Goal: Task Accomplishment & Management: Complete application form

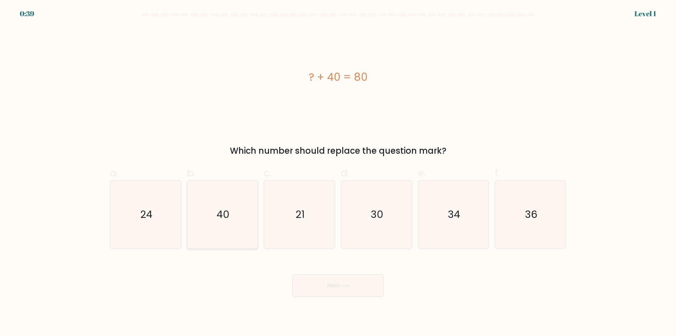
click at [228, 226] on icon "40" at bounding box center [222, 214] width 68 height 68
click at [338, 173] on input "b. 40" at bounding box center [338, 170] width 0 height 5
radio input "true"
click at [365, 289] on button "Next" at bounding box center [338, 285] width 92 height 23
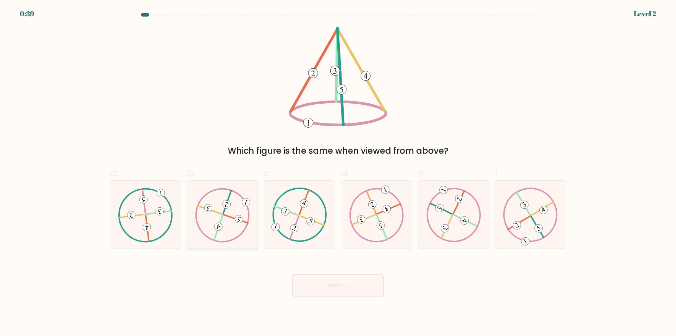
click at [226, 228] on icon at bounding box center [222, 214] width 55 height 54
click at [338, 173] on input "b." at bounding box center [338, 170] width 0 height 5
radio input "true"
click at [376, 287] on button "Next" at bounding box center [338, 285] width 92 height 23
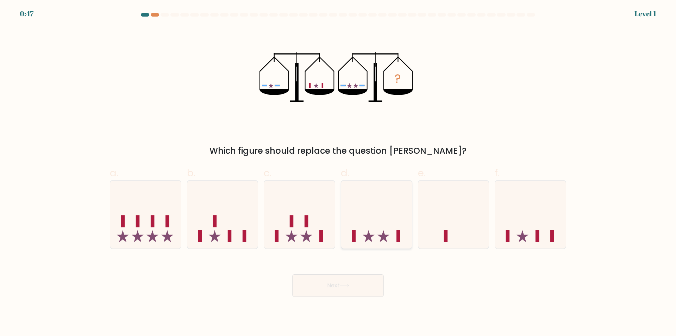
click at [376, 230] on icon at bounding box center [376, 214] width 71 height 58
click at [338, 173] on input "d." at bounding box center [338, 170] width 0 height 5
radio input "true"
click at [362, 283] on button "Next" at bounding box center [338, 285] width 92 height 23
click at [336, 289] on button "Next" at bounding box center [338, 285] width 92 height 23
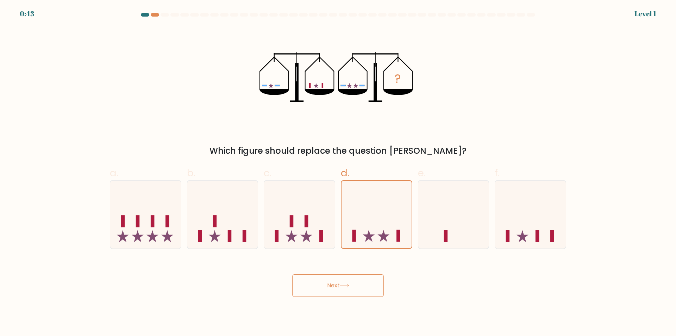
click at [337, 287] on button "Next" at bounding box center [338, 285] width 92 height 23
click at [339, 281] on button "Next" at bounding box center [338, 285] width 92 height 23
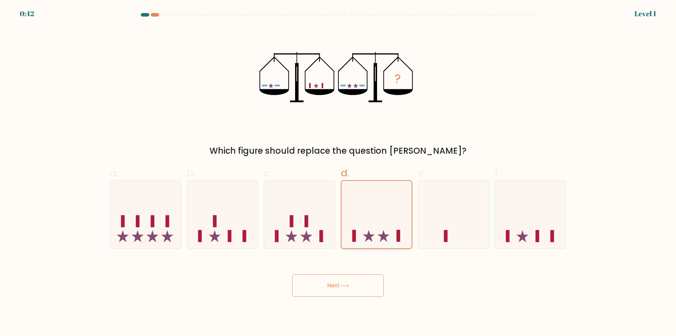
click at [408, 205] on icon at bounding box center [377, 214] width 70 height 58
click at [338, 173] on input "d." at bounding box center [338, 170] width 0 height 5
click at [408, 205] on icon at bounding box center [377, 214] width 70 height 58
click at [338, 173] on input "d." at bounding box center [338, 170] width 0 height 5
click at [408, 205] on icon at bounding box center [377, 214] width 70 height 58
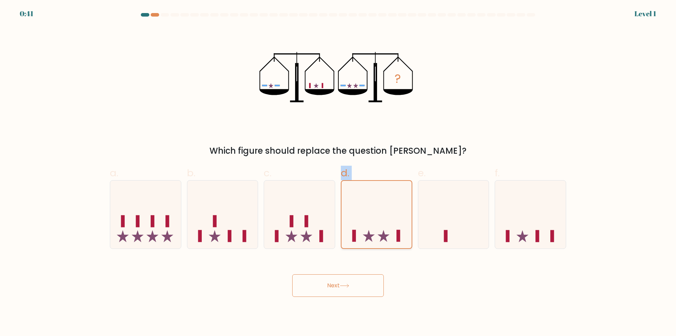
click at [338, 173] on input "d." at bounding box center [338, 170] width 0 height 5
click at [332, 283] on button "Next" at bounding box center [338, 285] width 92 height 23
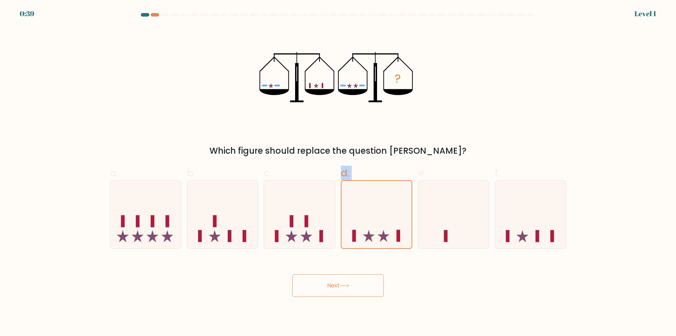
click at [339, 281] on button "Next" at bounding box center [338, 285] width 92 height 23
drag, startPoint x: 339, startPoint y: 282, endPoint x: 336, endPoint y: 285, distance: 5.2
click at [336, 285] on button "Next" at bounding box center [338, 285] width 92 height 23
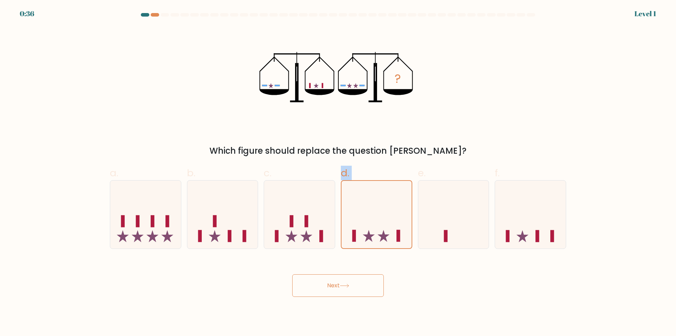
drag, startPoint x: 381, startPoint y: 283, endPoint x: 399, endPoint y: 275, distance: 19.8
click at [387, 280] on div "Next" at bounding box center [338, 276] width 465 height 39
click at [409, 267] on div "Next" at bounding box center [338, 276] width 465 height 39
click at [352, 287] on button "Next" at bounding box center [338, 285] width 92 height 23
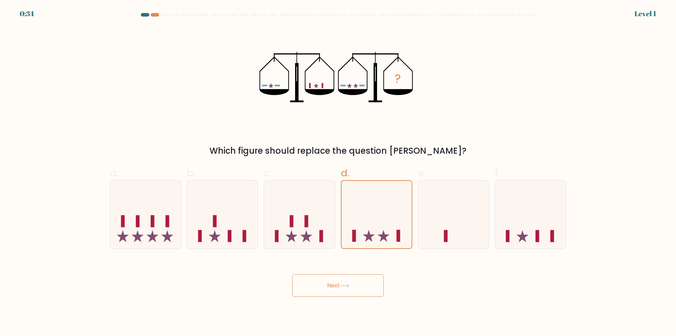
click at [352, 287] on button "Next" at bounding box center [338, 285] width 92 height 23
click at [365, 161] on div "a. b. c. d." at bounding box center [338, 204] width 462 height 89
click at [321, 180] on div at bounding box center [299, 214] width 71 height 69
click at [338, 173] on input "c." at bounding box center [338, 170] width 0 height 5
radio input "true"
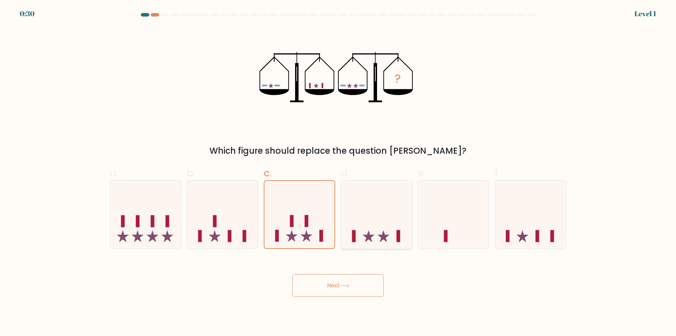
click at [381, 184] on div at bounding box center [376, 214] width 71 height 69
click at [338, 173] on input "d." at bounding box center [338, 170] width 0 height 5
radio input "true"
click at [350, 290] on button "Next" at bounding box center [338, 285] width 92 height 23
click at [349, 285] on icon at bounding box center [345, 285] width 10 height 4
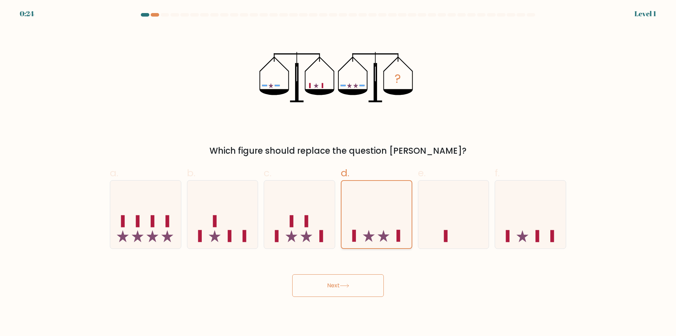
click at [371, 223] on icon at bounding box center [377, 214] width 70 height 58
click at [338, 173] on input "d." at bounding box center [338, 170] width 0 height 5
drag, startPoint x: 406, startPoint y: 95, endPoint x: 404, endPoint y: 79, distance: 16.3
click at [405, 83] on icon "?" at bounding box center [337, 77] width 157 height 101
drag, startPoint x: 403, startPoint y: 75, endPoint x: 405, endPoint y: 105, distance: 29.6
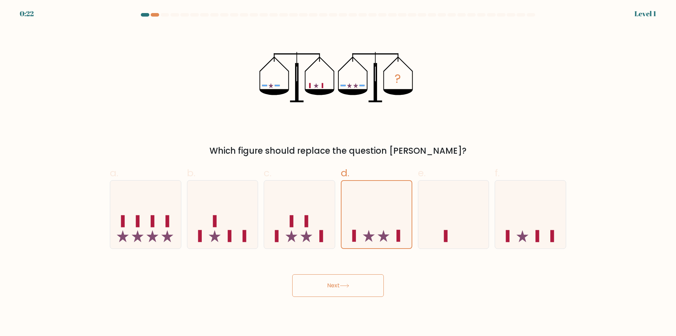
click at [405, 105] on icon "?" at bounding box center [337, 77] width 157 height 101
click at [467, 201] on icon at bounding box center [453, 214] width 71 height 58
click at [338, 173] on input "e." at bounding box center [338, 170] width 0 height 5
radio input "true"
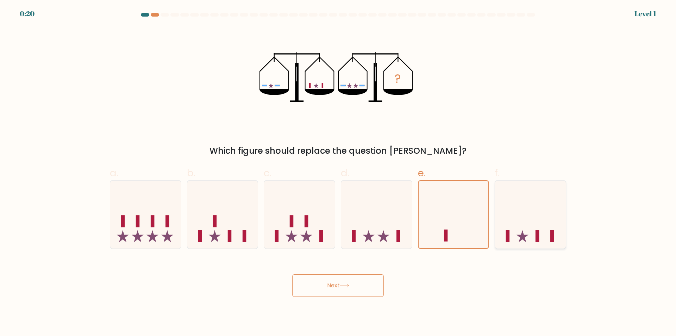
click at [554, 212] on icon at bounding box center [530, 214] width 71 height 58
click at [338, 173] on input "f." at bounding box center [338, 170] width 0 height 5
radio input "true"
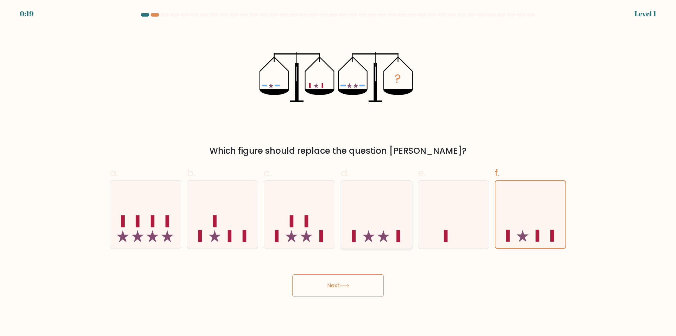
click at [402, 227] on icon at bounding box center [376, 214] width 71 height 58
click at [338, 173] on input "d." at bounding box center [338, 170] width 0 height 5
radio input "true"
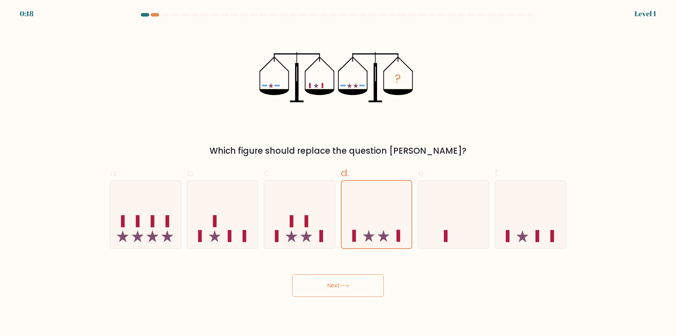
click at [346, 288] on button "Next" at bounding box center [338, 285] width 92 height 23
click at [348, 283] on button "Next" at bounding box center [338, 285] width 92 height 23
click at [329, 283] on button "Next" at bounding box center [338, 285] width 92 height 23
click at [377, 228] on icon at bounding box center [376, 214] width 71 height 58
click at [338, 173] on input "d." at bounding box center [338, 170] width 0 height 5
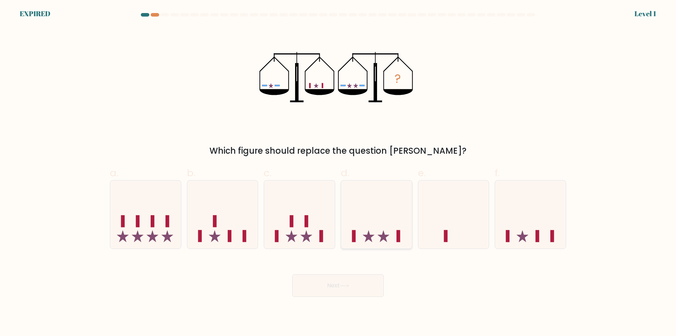
radio input "true"
click at [349, 283] on icon at bounding box center [345, 285] width 10 height 4
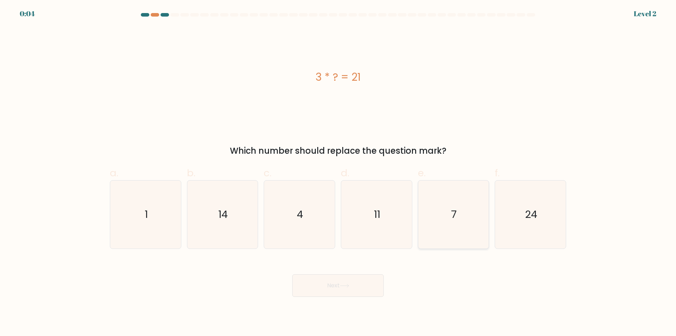
click at [455, 227] on icon "7" at bounding box center [453, 214] width 68 height 68
click at [338, 173] on input "e. 7" at bounding box center [338, 170] width 0 height 5
radio input "true"
click at [360, 288] on button "Next" at bounding box center [338, 285] width 92 height 23
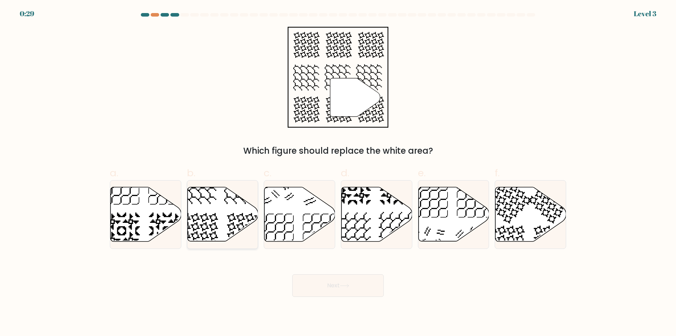
click at [222, 214] on icon at bounding box center [222, 214] width 71 height 54
click at [338, 173] on input "b." at bounding box center [338, 170] width 0 height 5
radio input "true"
click at [332, 282] on button "Next" at bounding box center [338, 285] width 92 height 23
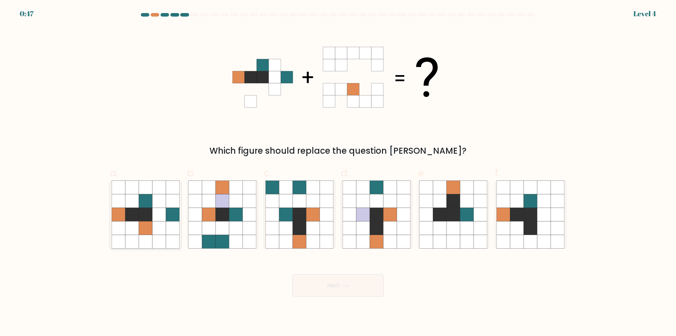
click at [156, 221] on icon at bounding box center [158, 213] width 13 height 13
click at [338, 173] on input "a." at bounding box center [338, 170] width 0 height 5
radio input "true"
click at [319, 279] on button "Next" at bounding box center [338, 285] width 92 height 23
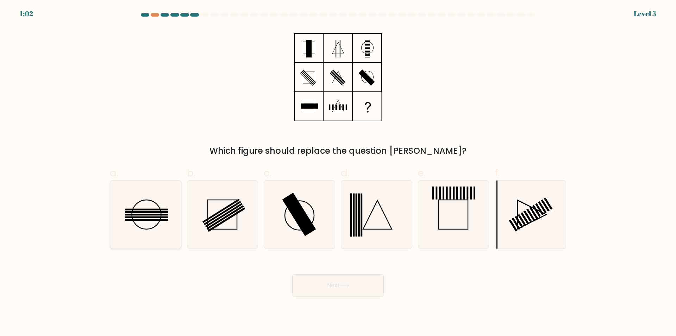
click at [155, 208] on rect at bounding box center [146, 209] width 43 height 2
click at [338, 173] on input "a." at bounding box center [338, 170] width 0 height 5
radio input "true"
click at [318, 287] on button "Next" at bounding box center [338, 285] width 92 height 23
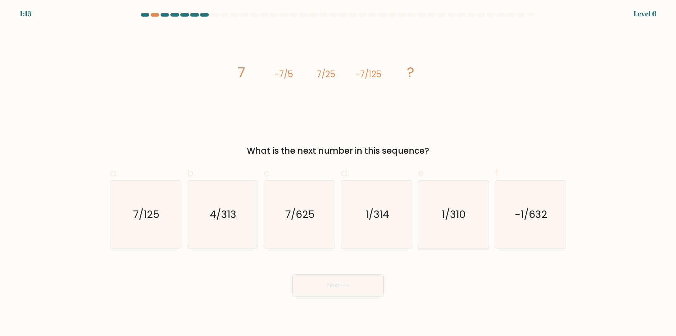
click at [443, 223] on icon "1/310" at bounding box center [453, 214] width 68 height 68
click at [338, 173] on input "e. 1/310" at bounding box center [338, 170] width 0 height 5
radio input "true"
click at [344, 288] on button "Next" at bounding box center [338, 285] width 92 height 23
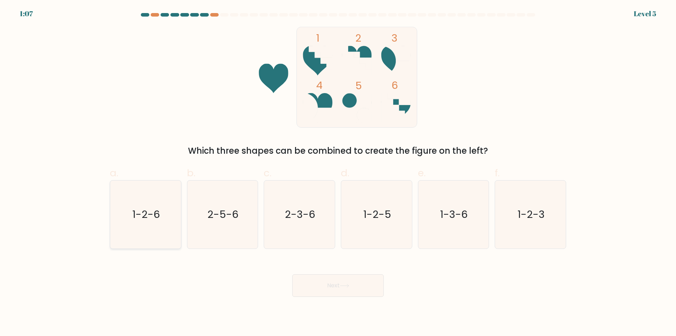
click at [144, 220] on text "1-2-6" at bounding box center [145, 214] width 27 height 14
click at [338, 173] on input "a. 1-2-6" at bounding box center [338, 170] width 0 height 5
radio input "true"
click at [326, 287] on button "Next" at bounding box center [338, 285] width 92 height 23
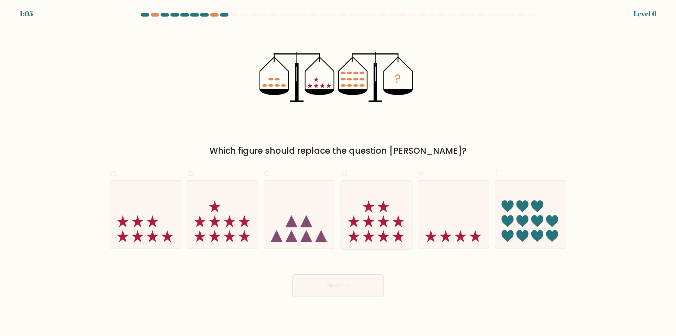
click at [396, 237] on icon at bounding box center [398, 236] width 12 height 12
click at [338, 173] on input "d." at bounding box center [338, 170] width 0 height 5
radio input "true"
click at [352, 284] on button "Next" at bounding box center [338, 285] width 92 height 23
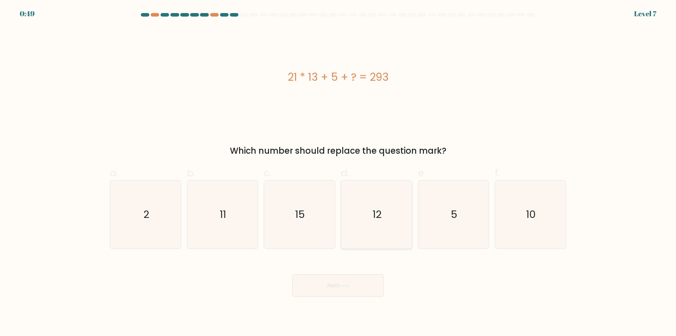
click at [391, 210] on icon "12" at bounding box center [377, 214] width 68 height 68
click at [338, 173] on input "d. 12" at bounding box center [338, 170] width 0 height 5
radio input "true"
click at [356, 281] on button "Next" at bounding box center [338, 285] width 92 height 23
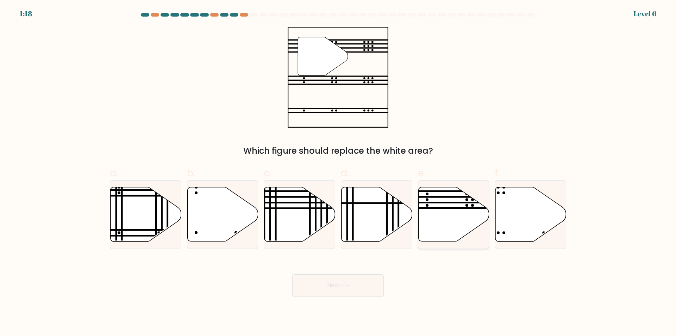
click at [444, 206] on icon at bounding box center [453, 214] width 71 height 54
click at [338, 173] on input "e." at bounding box center [338, 170] width 0 height 5
radio input "true"
click at [330, 277] on button "Next" at bounding box center [338, 285] width 92 height 23
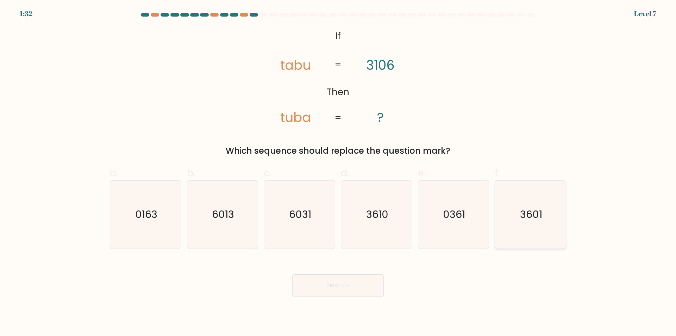
click at [551, 227] on icon "3601" at bounding box center [530, 214] width 68 height 68
click at [338, 173] on input "f. 3601" at bounding box center [338, 170] width 0 height 5
radio input "true"
click at [322, 286] on button "Next" at bounding box center [338, 285] width 92 height 23
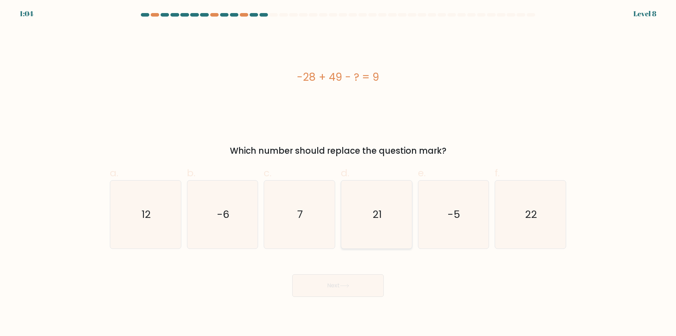
click at [352, 213] on icon "21" at bounding box center [377, 214] width 68 height 68
click at [338, 173] on input "d. 21" at bounding box center [338, 170] width 0 height 5
radio input "true"
click at [342, 283] on button "Next" at bounding box center [338, 285] width 92 height 23
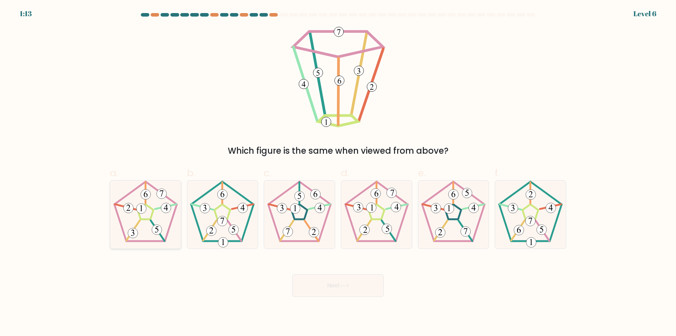
click at [152, 223] on 470 at bounding box center [158, 230] width 14 height 20
click at [338, 173] on input "a." at bounding box center [338, 170] width 0 height 5
radio input "true"
click at [351, 288] on button "Next" at bounding box center [338, 285] width 92 height 23
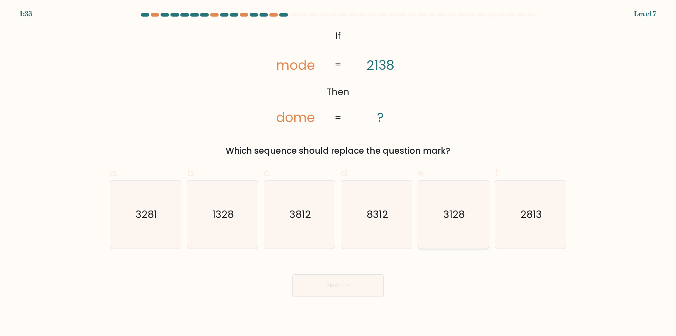
click at [452, 224] on icon "3128" at bounding box center [453, 214] width 68 height 68
click at [338, 173] on input "e. 3128" at bounding box center [338, 170] width 0 height 5
radio input "true"
click at [342, 286] on icon at bounding box center [345, 285] width 10 height 4
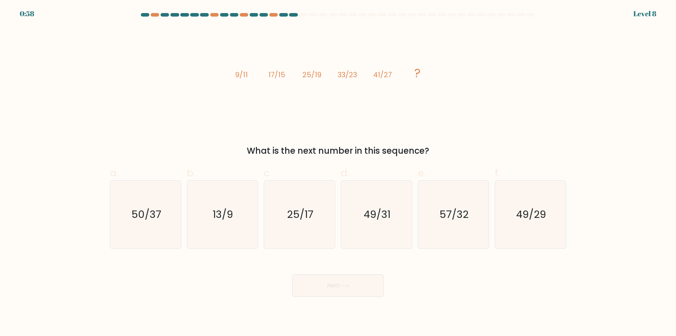
click at [376, 173] on label "d. 49/31" at bounding box center [376, 206] width 71 height 83
click at [338, 173] on input "d. 49/31" at bounding box center [338, 170] width 0 height 5
radio input "true"
click at [349, 284] on icon at bounding box center [345, 285] width 10 height 4
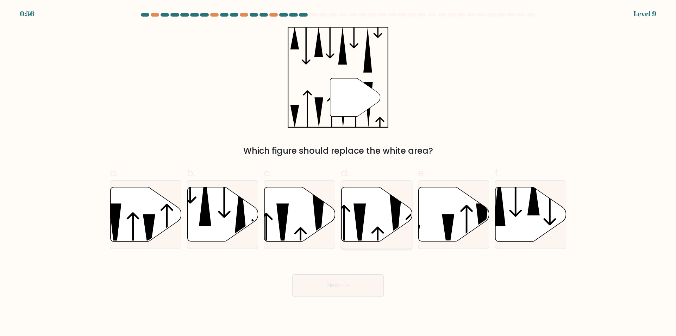
click at [396, 218] on icon at bounding box center [395, 224] width 12 height 64
click at [338, 173] on input "d." at bounding box center [338, 170] width 0 height 5
radio input "true"
click at [336, 286] on button "Next" at bounding box center [338, 285] width 92 height 23
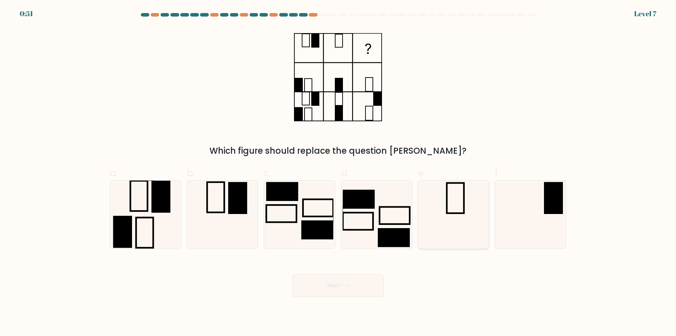
click at [463, 201] on rect at bounding box center [455, 198] width 17 height 30
click at [338, 173] on input "e." at bounding box center [338, 170] width 0 height 5
radio input "true"
drag, startPoint x: 561, startPoint y: 215, endPoint x: 518, endPoint y: 228, distance: 44.9
click at [558, 214] on icon at bounding box center [530, 214] width 68 height 68
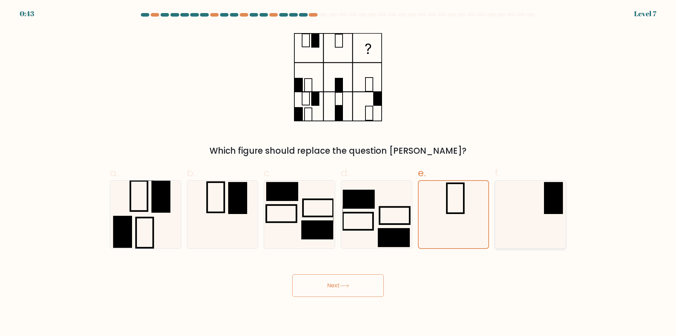
click at [338, 173] on input "f." at bounding box center [338, 170] width 0 height 5
radio input "true"
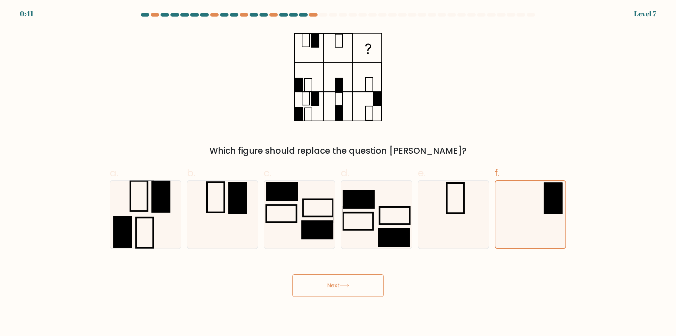
click at [344, 278] on button "Next" at bounding box center [338, 285] width 92 height 23
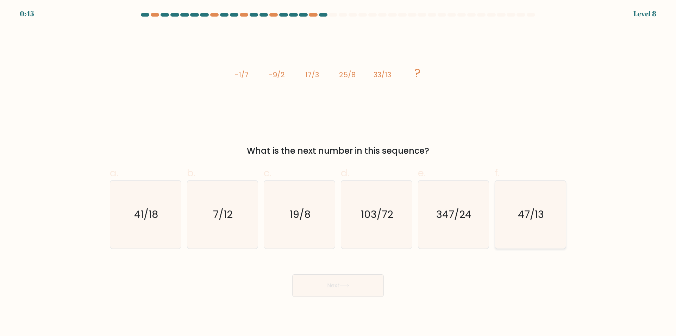
click at [540, 206] on icon "47/13" at bounding box center [530, 214] width 68 height 68
click at [338, 173] on input "f. 47/13" at bounding box center [338, 170] width 0 height 5
radio input "true"
click at [358, 285] on button "Next" at bounding box center [338, 285] width 92 height 23
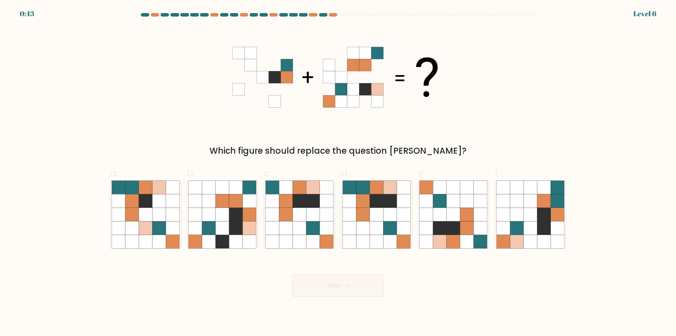
click at [358, 285] on button "Next" at bounding box center [338, 285] width 92 height 23
drag, startPoint x: 437, startPoint y: 134, endPoint x: 432, endPoint y: 147, distance: 13.7
click at [437, 134] on div "Which figure should replace the question mark?" at bounding box center [338, 92] width 465 height 130
click at [544, 239] on icon at bounding box center [543, 240] width 13 height 13
click at [338, 173] on input "f." at bounding box center [338, 170] width 0 height 5
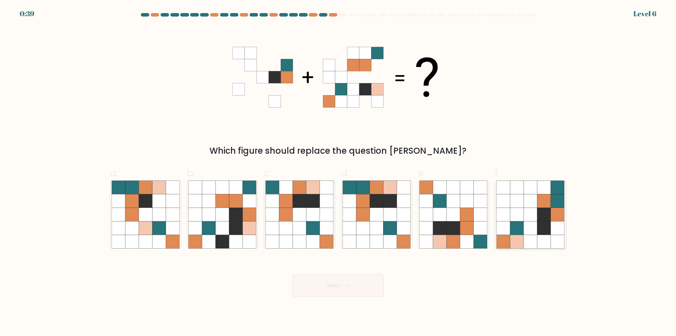
radio input "true"
click at [328, 290] on button "Next" at bounding box center [338, 285] width 92 height 23
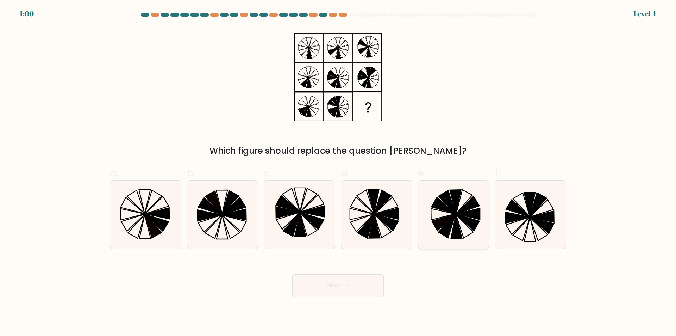
click at [476, 217] on icon at bounding box center [468, 213] width 24 height 11
click at [338, 173] on input "e." at bounding box center [338, 170] width 0 height 5
radio input "true"
click at [339, 284] on button "Next" at bounding box center [338, 285] width 92 height 23
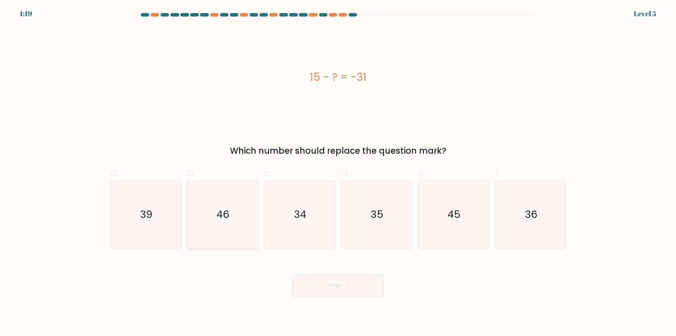
drag, startPoint x: 214, startPoint y: 239, endPoint x: 213, endPoint y: 230, distance: 8.9
click at [213, 232] on icon "46" at bounding box center [222, 214] width 68 height 68
click at [338, 173] on input "b. 46" at bounding box center [338, 170] width 0 height 5
radio input "true"
click at [313, 288] on button "Next" at bounding box center [338, 285] width 92 height 23
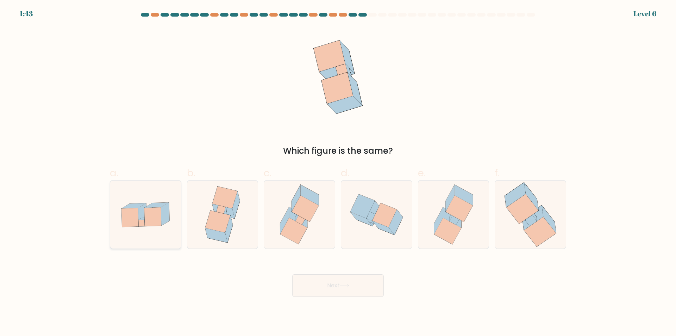
click at [142, 240] on div at bounding box center [145, 214] width 71 height 69
click at [338, 173] on input "a." at bounding box center [338, 170] width 0 height 5
radio input "true"
click at [338, 280] on button "Next" at bounding box center [338, 285] width 92 height 23
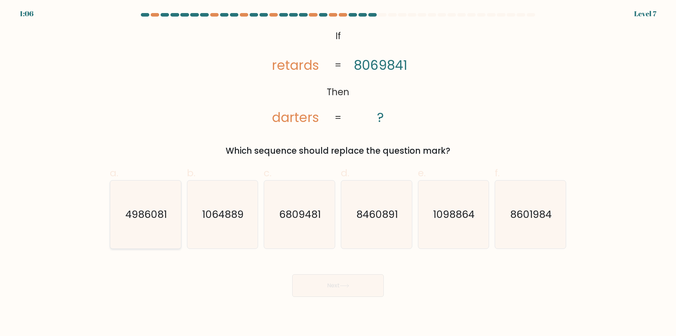
click at [150, 199] on icon "4986081" at bounding box center [146, 214] width 68 height 68
click at [338, 173] on input "a. 4986081" at bounding box center [338, 170] width 0 height 5
radio input "true"
click at [318, 285] on button "Next" at bounding box center [338, 285] width 92 height 23
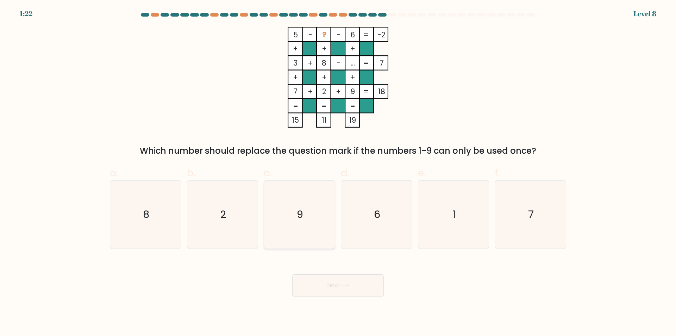
click at [303, 227] on icon "9" at bounding box center [299, 214] width 68 height 68
click at [338, 173] on input "c. 9" at bounding box center [338, 170] width 0 height 5
radio input "true"
click at [338, 286] on button "Next" at bounding box center [338, 285] width 92 height 23
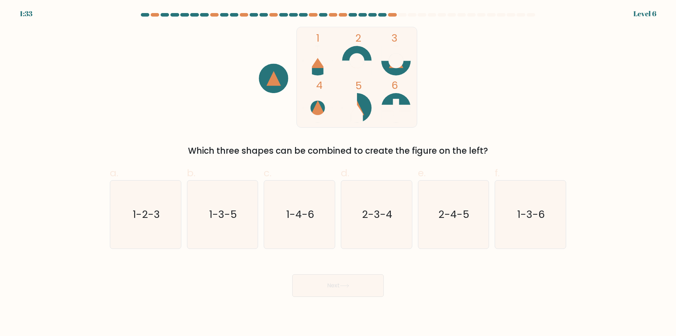
drag, startPoint x: 357, startPoint y: 96, endPoint x: 356, endPoint y: 92, distance: 4.3
click at [356, 92] on icon "1 2 3 4 5 6" at bounding box center [337, 77] width 189 height 101
click at [426, 55] on icon "1 2 3 4 5 6" at bounding box center [337, 77] width 189 height 101
click at [393, 216] on icon "2-3-4" at bounding box center [377, 214] width 68 height 68
click at [338, 173] on input "d. 2-3-4" at bounding box center [338, 170] width 0 height 5
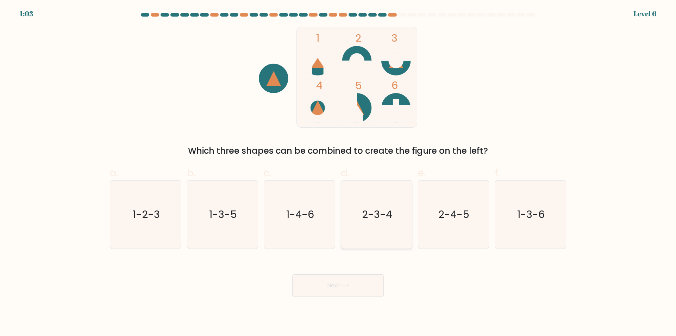
radio input "true"
click at [353, 287] on button "Next" at bounding box center [338, 285] width 92 height 23
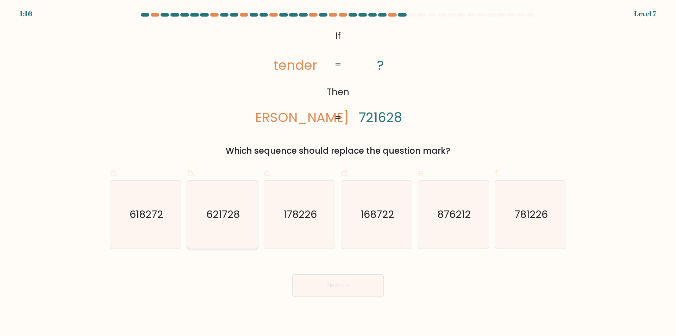
click at [235, 231] on icon "621728" at bounding box center [222, 214] width 68 height 68
click at [338, 173] on input "b. 621728" at bounding box center [338, 170] width 0 height 5
radio input "true"
click at [343, 282] on button "Next" at bounding box center [338, 285] width 92 height 23
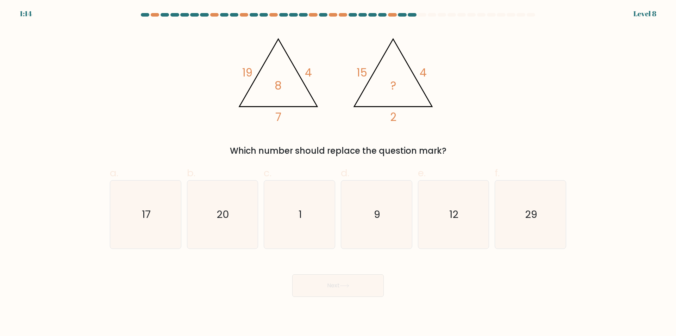
drag, startPoint x: 388, startPoint y: 235, endPoint x: 374, endPoint y: 250, distance: 20.7
click at [388, 235] on icon "9" at bounding box center [377, 214] width 68 height 68
click at [338, 173] on input "d. 9" at bounding box center [338, 170] width 0 height 5
radio input "true"
click at [349, 286] on icon at bounding box center [345, 285] width 10 height 4
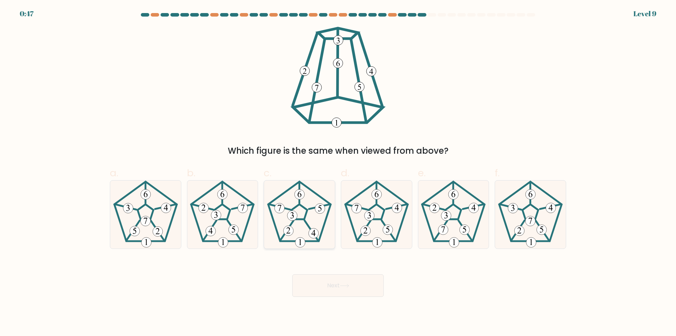
click at [291, 212] on 539 at bounding box center [292, 216] width 10 height 10
click at [338, 173] on input "c." at bounding box center [338, 170] width 0 height 5
radio input "true"
click at [226, 230] on icon at bounding box center [222, 214] width 68 height 68
click at [338, 173] on input "b." at bounding box center [338, 170] width 0 height 5
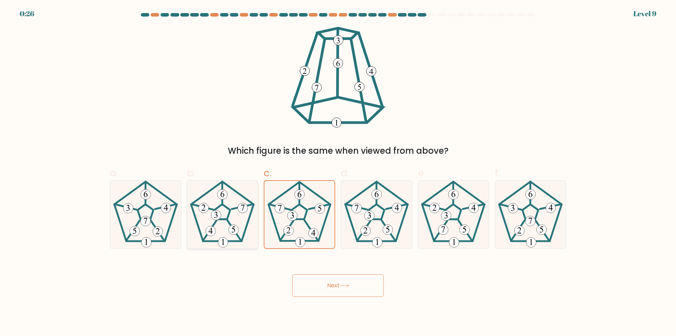
radio input "true"
click at [303, 221] on icon at bounding box center [299, 214] width 68 height 68
click at [338, 173] on input "c." at bounding box center [338, 170] width 0 height 5
radio input "true"
click at [317, 286] on button "Next" at bounding box center [338, 285] width 92 height 23
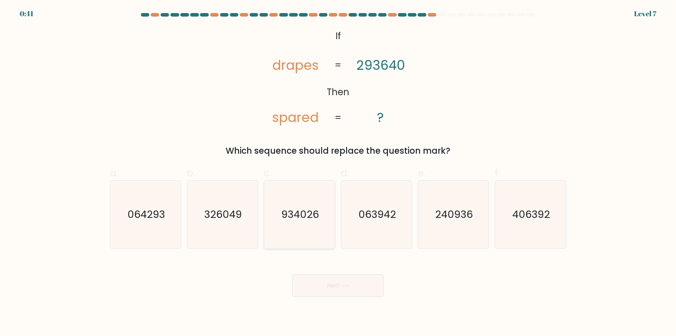
click at [301, 204] on icon "934026" at bounding box center [299, 214] width 68 height 68
click at [338, 173] on input "c. 934026" at bounding box center [338, 170] width 0 height 5
radio input "true"
click at [353, 293] on button "Next" at bounding box center [338, 285] width 92 height 23
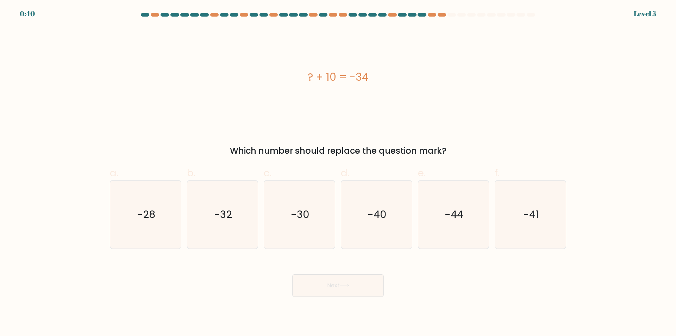
click at [353, 291] on button "Next" at bounding box center [338, 285] width 92 height 23
click at [413, 273] on div "Next" at bounding box center [338, 276] width 465 height 39
click at [484, 225] on icon "-44" at bounding box center [453, 214] width 68 height 68
click at [338, 173] on input "e. -44" at bounding box center [338, 170] width 0 height 5
radio input "true"
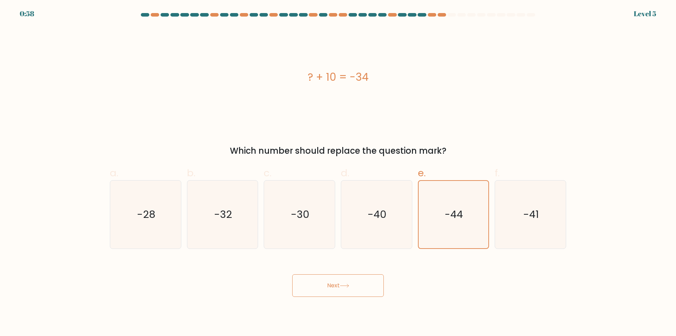
click at [334, 288] on button "Next" at bounding box center [338, 285] width 92 height 23
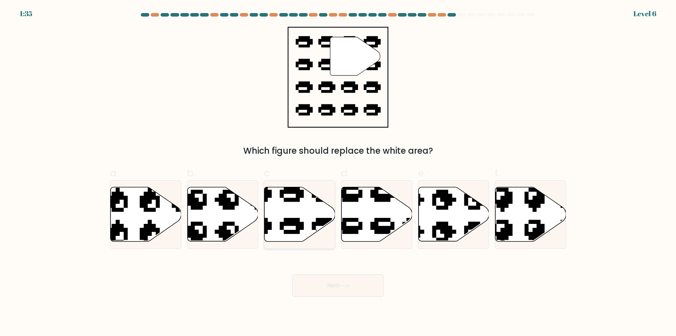
click at [306, 205] on icon at bounding box center [299, 214] width 71 height 54
click at [338, 173] on input "c." at bounding box center [338, 170] width 0 height 5
radio input "true"
click at [342, 283] on button "Next" at bounding box center [338, 285] width 92 height 23
click at [344, 287] on icon at bounding box center [345, 285] width 10 height 4
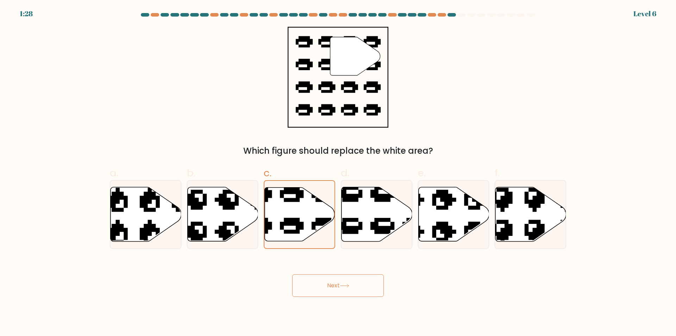
click at [347, 283] on button "Next" at bounding box center [338, 285] width 92 height 23
click at [347, 282] on button "Next" at bounding box center [338, 285] width 92 height 23
click at [330, 280] on button "Next" at bounding box center [338, 285] width 92 height 23
drag, startPoint x: 330, startPoint y: 280, endPoint x: 308, endPoint y: 283, distance: 22.7
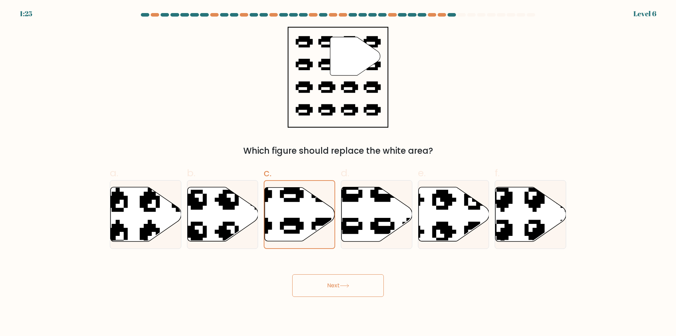
click at [321, 285] on button "Next" at bounding box center [338, 285] width 92 height 23
drag, startPoint x: 244, startPoint y: 231, endPoint x: 242, endPoint y: 240, distance: 9.4
click at [244, 231] on icon at bounding box center [222, 214] width 71 height 55
click at [338, 173] on input "b." at bounding box center [338, 170] width 0 height 5
radio input "true"
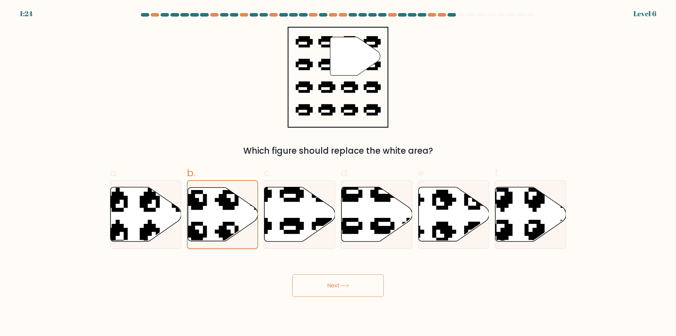
drag, startPoint x: 242, startPoint y: 240, endPoint x: 243, endPoint y: 246, distance: 6.4
click at [243, 246] on div at bounding box center [222, 214] width 71 height 69
click at [338, 173] on input "b." at bounding box center [338, 170] width 0 height 5
click at [289, 239] on icon at bounding box center [299, 214] width 71 height 54
click at [338, 173] on input "c." at bounding box center [338, 170] width 0 height 5
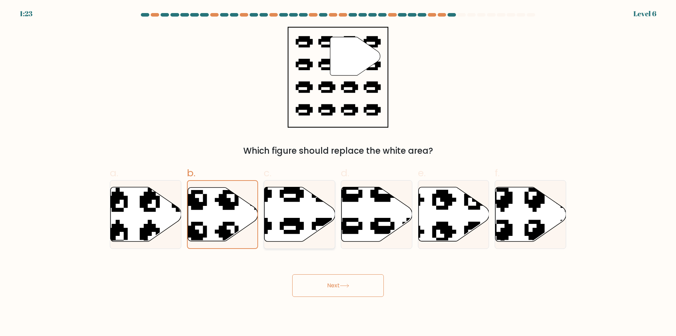
radio input "true"
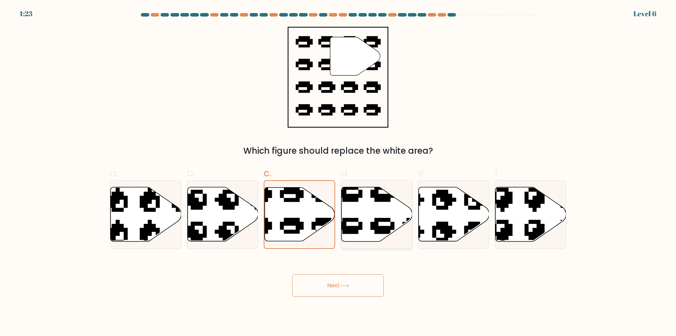
click at [382, 233] on icon at bounding box center [398, 242] width 120 height 112
click at [338, 173] on input "d." at bounding box center [338, 170] width 0 height 5
radio input "true"
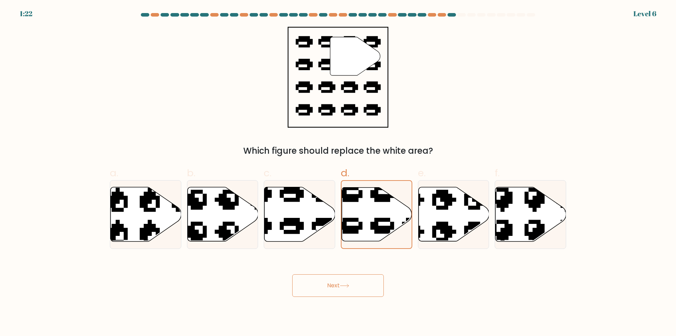
drag, startPoint x: 331, startPoint y: 296, endPoint x: 330, endPoint y: 291, distance: 5.0
click at [331, 293] on button "Next" at bounding box center [338, 285] width 92 height 23
drag, startPoint x: 330, startPoint y: 291, endPoint x: 332, endPoint y: 283, distance: 8.3
click at [331, 285] on button "Next" at bounding box center [338, 285] width 92 height 23
click at [332, 282] on button "Next" at bounding box center [338, 285] width 92 height 23
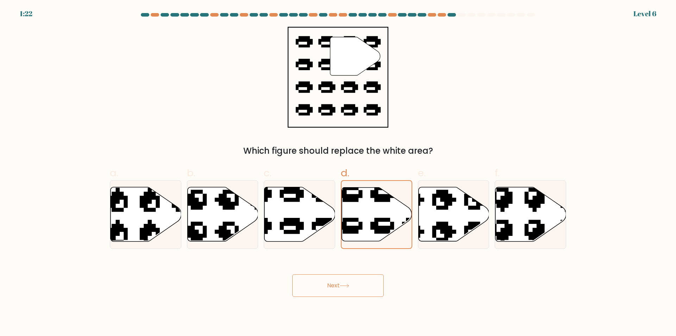
drag, startPoint x: 332, startPoint y: 282, endPoint x: 537, endPoint y: 256, distance: 206.5
click at [333, 281] on button "Next" at bounding box center [338, 285] width 92 height 23
drag, startPoint x: 536, startPoint y: 247, endPoint x: 532, endPoint y: 246, distance: 3.8
click at [533, 246] on form "a." at bounding box center [338, 154] width 676 height 283
click at [510, 236] on icon at bounding box center [530, 214] width 71 height 55
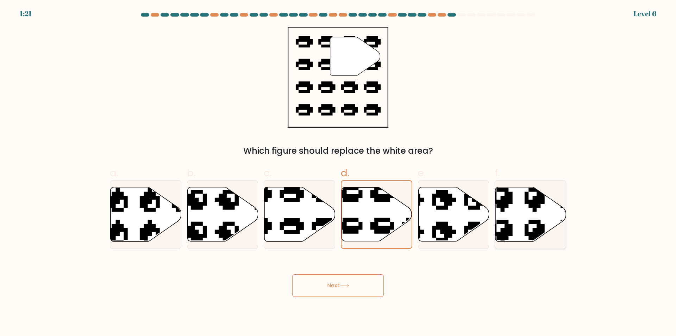
click at [338, 173] on input "f." at bounding box center [338, 170] width 0 height 5
radio input "true"
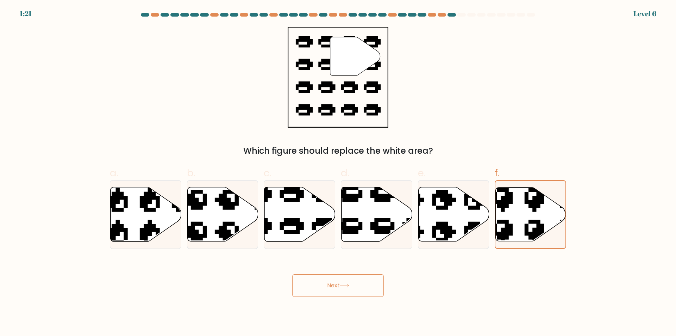
drag, startPoint x: 509, startPoint y: 235, endPoint x: 422, endPoint y: 251, distance: 88.4
click at [499, 238] on icon at bounding box center [550, 183] width 115 height 119
click at [338, 173] on input "f." at bounding box center [338, 170] width 0 height 5
click at [345, 284] on icon at bounding box center [345, 285] width 10 height 4
click at [381, 219] on icon at bounding box center [398, 242] width 120 height 112
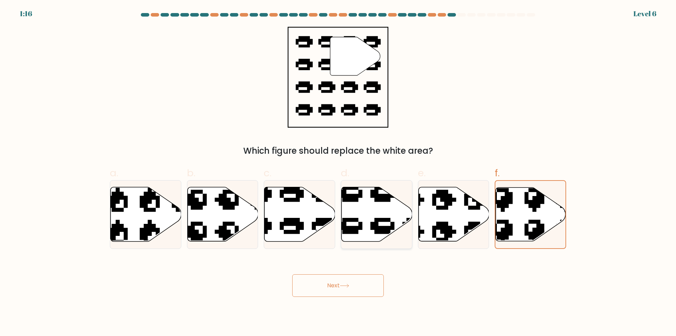
click at [338, 173] on input "d." at bounding box center [338, 170] width 0 height 5
radio input "true"
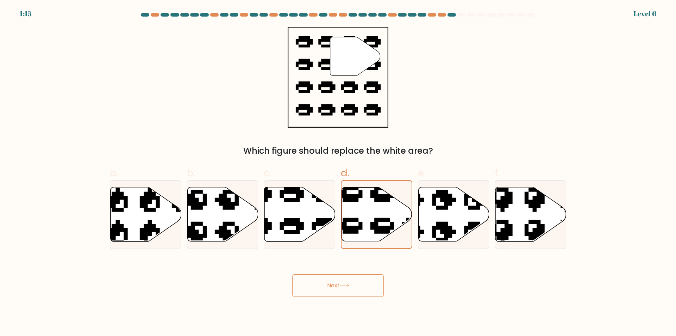
drag, startPoint x: 319, startPoint y: 268, endPoint x: 320, endPoint y: 276, distance: 8.1
click at [320, 272] on div "Next" at bounding box center [338, 276] width 465 height 39
click at [321, 280] on button "Next" at bounding box center [338, 285] width 92 height 23
click at [372, 228] on icon at bounding box center [398, 241] width 119 height 111
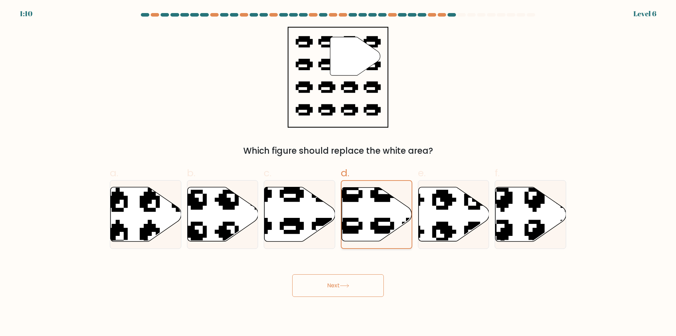
click at [338, 173] on input "d." at bounding box center [338, 170] width 0 height 5
click at [294, 232] on icon at bounding box center [276, 242] width 120 height 112
click at [338, 173] on input "c." at bounding box center [338, 170] width 0 height 5
radio input "true"
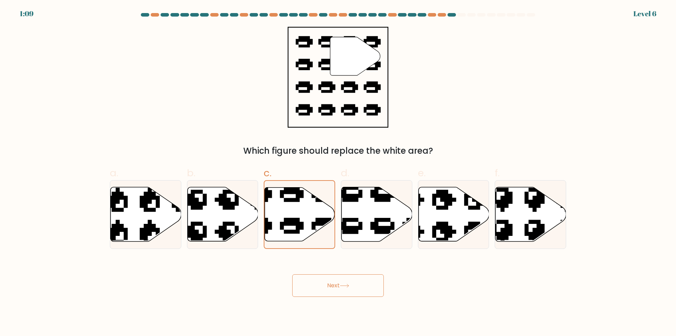
click at [309, 280] on button "Next" at bounding box center [338, 285] width 92 height 23
click at [309, 285] on button "Next" at bounding box center [338, 285] width 92 height 23
drag, startPoint x: 309, startPoint y: 285, endPoint x: 313, endPoint y: 283, distance: 3.6
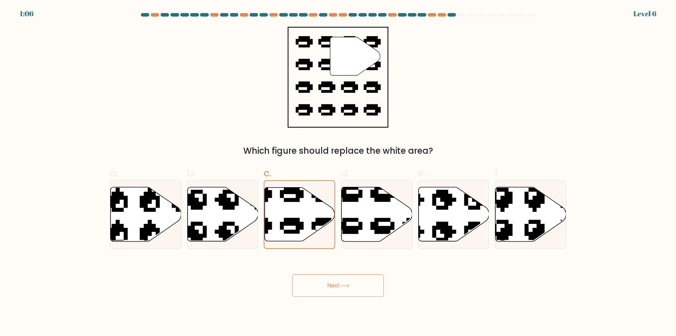
click at [313, 283] on button "Next" at bounding box center [338, 285] width 92 height 23
drag, startPoint x: 312, startPoint y: 283, endPoint x: 509, endPoint y: 265, distance: 197.3
click at [511, 265] on div "Next" at bounding box center [338, 276] width 465 height 39
click at [322, 288] on button "Next" at bounding box center [338, 285] width 92 height 23
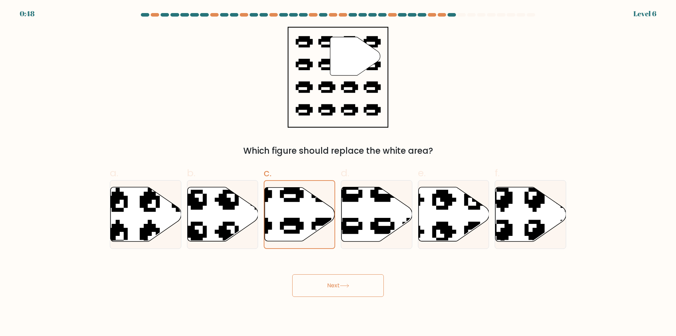
click at [356, 288] on button "Next" at bounding box center [338, 285] width 92 height 23
click at [349, 284] on icon at bounding box center [345, 285] width 10 height 4
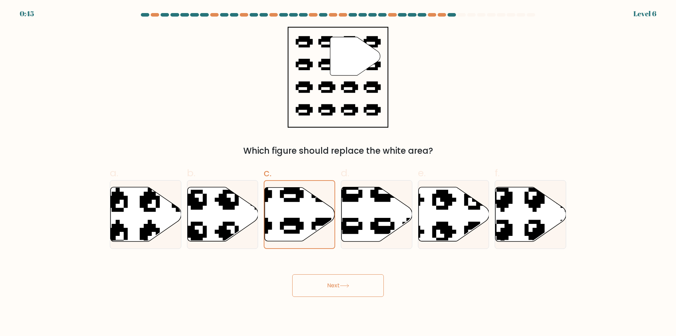
click at [349, 284] on icon at bounding box center [345, 285] width 10 height 4
click at [335, 288] on button "Next" at bounding box center [338, 285] width 92 height 23
click at [368, 280] on button "Next" at bounding box center [338, 285] width 92 height 23
click at [359, 275] on button "Next" at bounding box center [338, 285] width 92 height 23
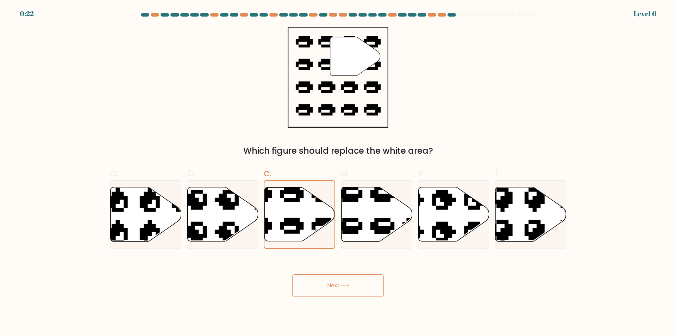
click at [359, 282] on button "Next" at bounding box center [338, 285] width 92 height 23
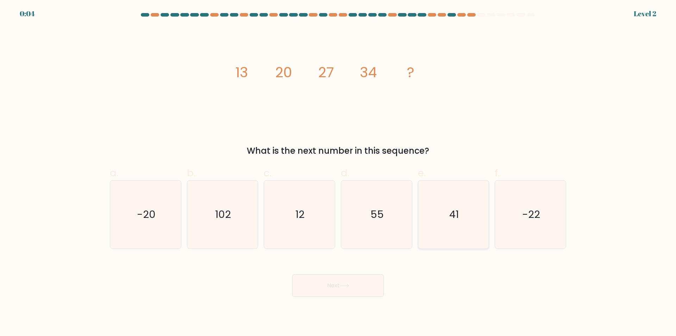
drag, startPoint x: 458, startPoint y: 213, endPoint x: 447, endPoint y: 224, distance: 15.2
click at [457, 207] on icon "41" at bounding box center [453, 214] width 68 height 68
click at [345, 284] on icon at bounding box center [345, 285] width 10 height 4
click at [441, 228] on icon "41" at bounding box center [453, 214] width 68 height 68
click at [338, 173] on input "e. 41" at bounding box center [338, 170] width 0 height 5
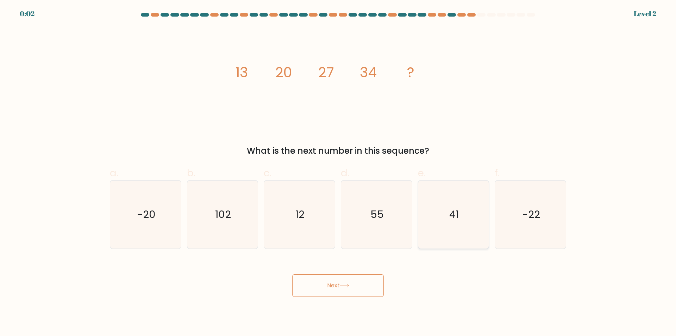
radio input "true"
click at [349, 288] on button "Next" at bounding box center [338, 285] width 92 height 23
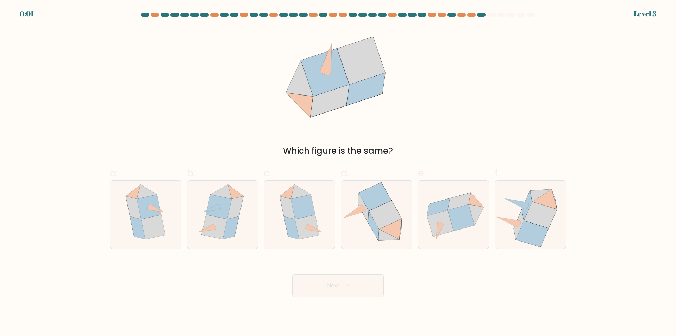
click at [349, 288] on button "Next" at bounding box center [338, 285] width 92 height 23
click at [537, 48] on div "Which figure is the same?" at bounding box center [338, 92] width 465 height 130
click at [162, 221] on icon at bounding box center [153, 226] width 24 height 24
click at [338, 173] on input "a." at bounding box center [338, 170] width 0 height 5
radio input "true"
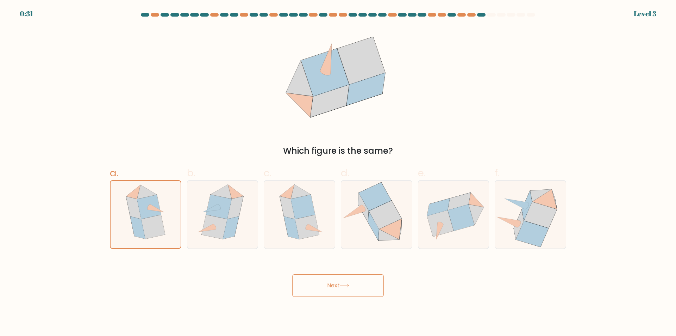
drag, startPoint x: 345, startPoint y: 288, endPoint x: 342, endPoint y: 283, distance: 6.1
click at [343, 284] on button "Next" at bounding box center [338, 285] width 92 height 23
click at [342, 282] on button "Next" at bounding box center [338, 285] width 92 height 23
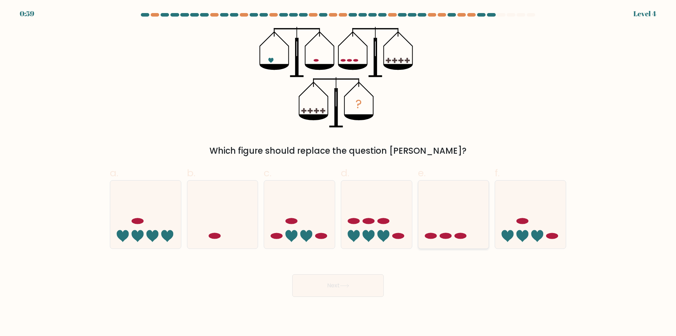
drag, startPoint x: 461, startPoint y: 204, endPoint x: 460, endPoint y: 227, distance: 24.0
click at [461, 204] on icon at bounding box center [453, 214] width 71 height 58
click at [338, 173] on input "e." at bounding box center [338, 170] width 0 height 5
radio input "true"
click at [333, 284] on button "Next" at bounding box center [338, 285] width 92 height 23
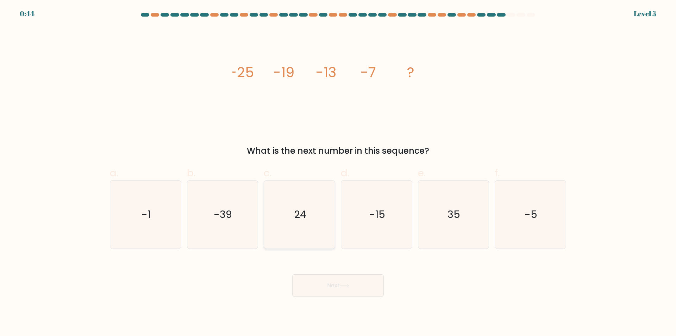
click at [310, 226] on icon "24" at bounding box center [299, 214] width 68 height 68
click at [338, 173] on input "c. 24" at bounding box center [338, 170] width 0 height 5
radio input "true"
drag, startPoint x: 345, startPoint y: 280, endPoint x: 340, endPoint y: 273, distance: 8.6
click at [341, 277] on button "Next" at bounding box center [338, 285] width 92 height 23
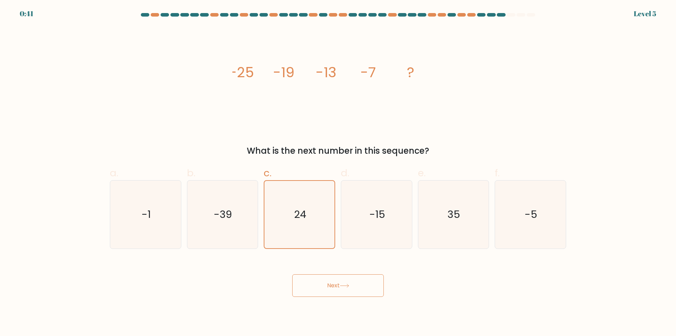
click at [332, 275] on button "Next" at bounding box center [338, 285] width 92 height 23
click at [334, 281] on button "Next" at bounding box center [338, 285] width 92 height 23
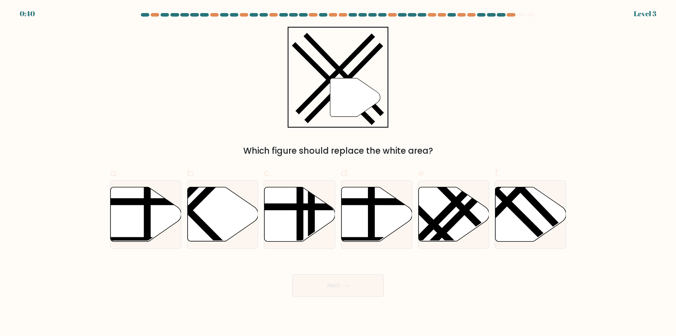
click at [334, 283] on button "Next" at bounding box center [338, 285] width 92 height 23
drag, startPoint x: 413, startPoint y: 134, endPoint x: 435, endPoint y: 115, distance: 29.5
click at [413, 133] on div "" Which figure should replace the white area?" at bounding box center [338, 92] width 465 height 130
click at [499, 200] on icon at bounding box center [530, 214] width 71 height 54
click at [338, 173] on input "f." at bounding box center [338, 170] width 0 height 5
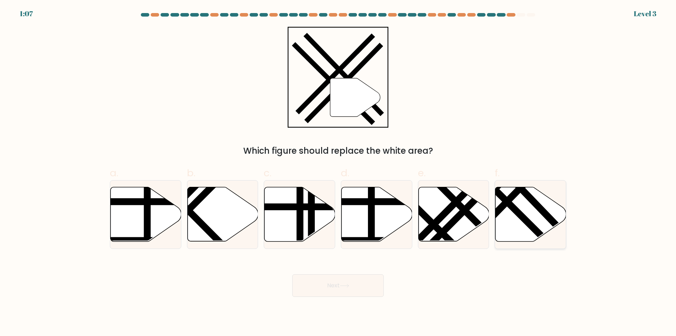
radio input "true"
click at [343, 287] on icon at bounding box center [345, 285] width 10 height 4
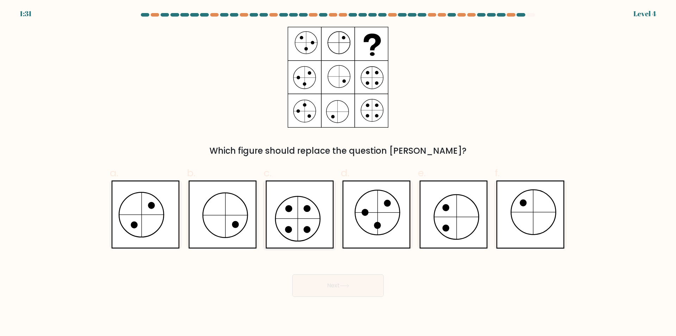
click at [311, 219] on icon at bounding box center [299, 214] width 68 height 68
click at [338, 173] on input "c." at bounding box center [338, 170] width 0 height 5
radio input "true"
click at [335, 284] on button "Next" at bounding box center [338, 285] width 92 height 23
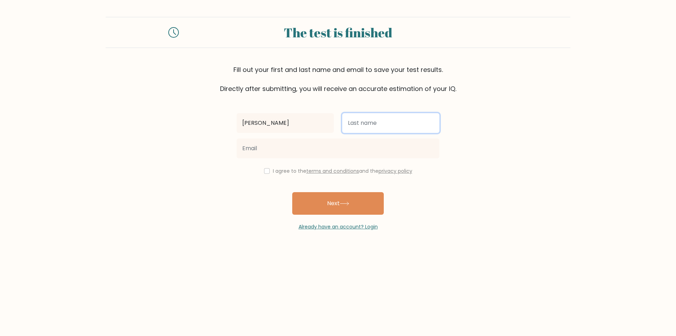
click at [370, 129] on input "text" at bounding box center [390, 123] width 97 height 20
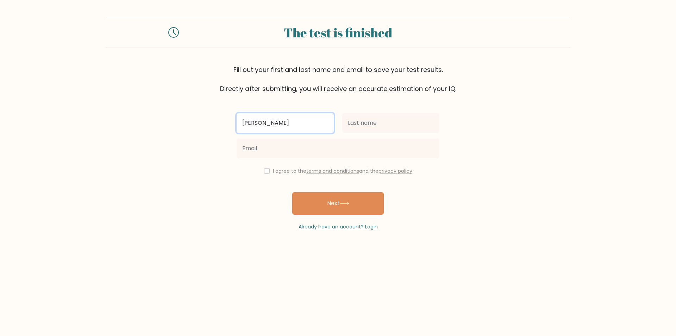
click at [299, 119] on input "[PERSON_NAME]" at bounding box center [285, 123] width 97 height 20
type input "[PERSON_NAME]"
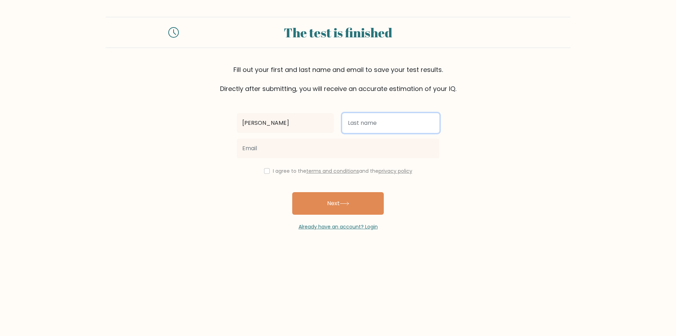
click at [359, 123] on input "text" at bounding box center [390, 123] width 97 height 20
type input "[PERSON_NAME]"
click at [265, 170] on input "checkbox" at bounding box center [267, 171] width 6 height 6
checkbox input "true"
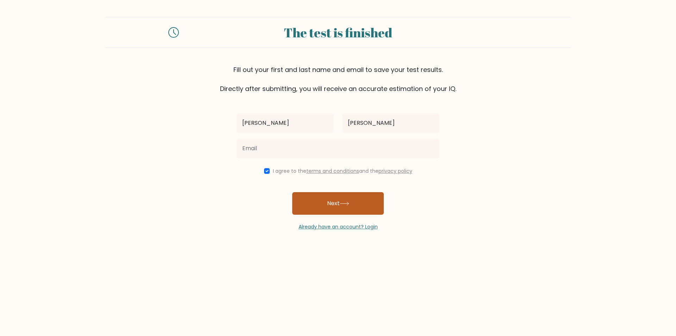
click at [327, 202] on button "Next" at bounding box center [338, 203] width 92 height 23
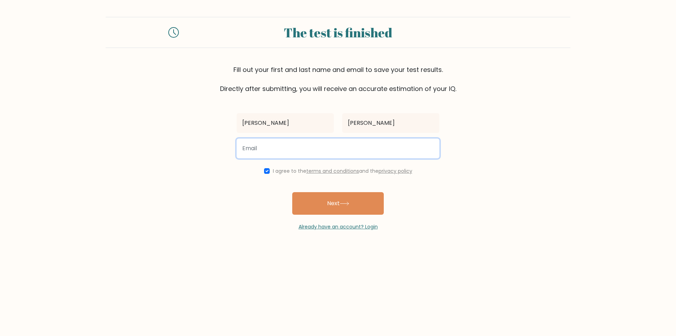
click at [321, 152] on input "email" at bounding box center [338, 148] width 203 height 20
click at [341, 148] on input "protima1doley" at bounding box center [338, 148] width 203 height 20
click at [376, 143] on input "protima1doleyu.s.t" at bounding box center [338, 148] width 203 height 20
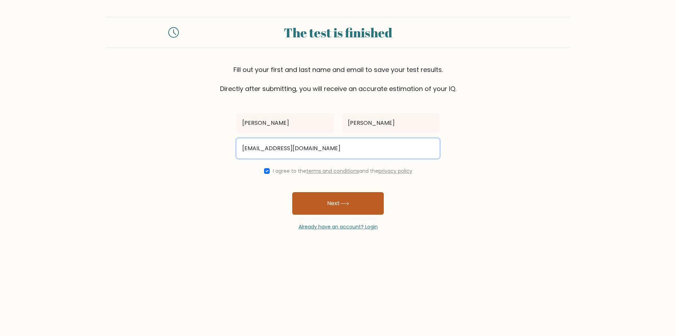
type input "protima1doleyu.s.t@gmail.com"
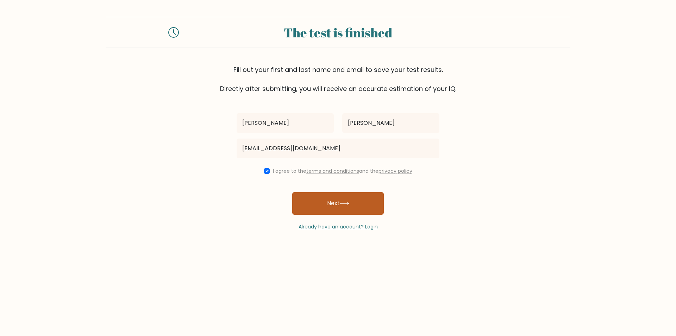
click at [351, 193] on button "Next" at bounding box center [338, 203] width 92 height 23
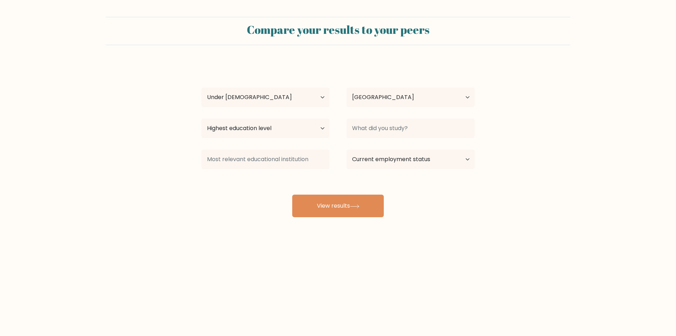
select select "min_18"
select select "IN"
click at [403, 99] on select "Country [GEOGRAPHIC_DATA] [GEOGRAPHIC_DATA] [GEOGRAPHIC_DATA] [US_STATE] [GEOGR…" at bounding box center [410, 97] width 128 height 20
click at [521, 84] on form "Compare your results to your peers [PERSON_NAME] Age Under [DEMOGRAPHIC_DATA] […" at bounding box center [338, 117] width 676 height 200
click at [315, 130] on select "Highest education level No schooling Primary Lower Secondary Upper Secondary Oc…" at bounding box center [265, 128] width 128 height 20
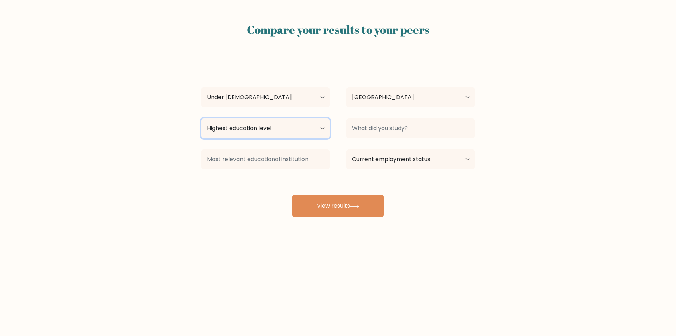
select select "upper_secondary"
click at [201, 118] on select "Highest education level No schooling Primary Lower Secondary Upper Secondary Oc…" at bounding box center [265, 128] width 128 height 20
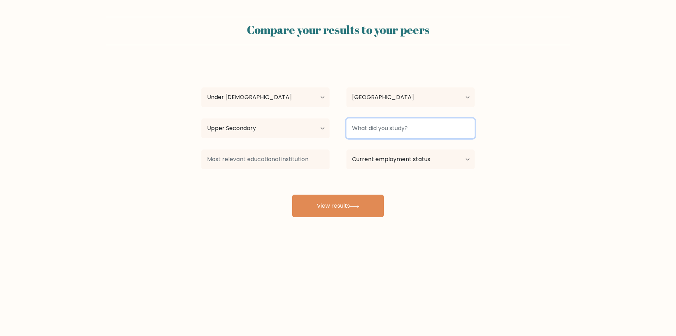
click at [394, 138] on input at bounding box center [410, 128] width 128 height 20
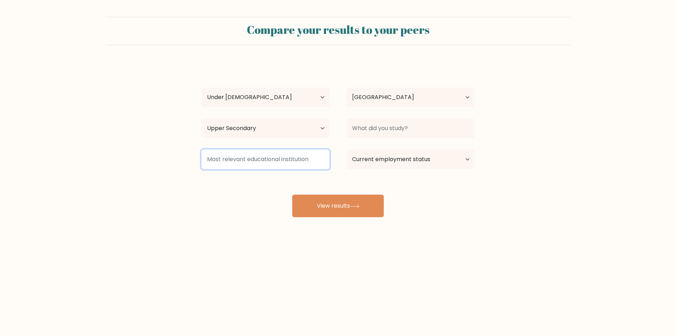
click at [326, 162] on input at bounding box center [265, 159] width 128 height 20
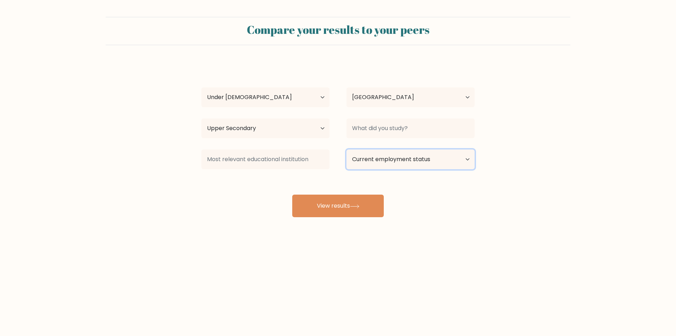
click at [426, 163] on select "Current employment status Employed Student Retired Other / prefer not to answer" at bounding box center [410, 159] width 128 height 20
select select "student"
click at [346, 149] on select "Current employment status Employed Student Retired Other / prefer not to answer" at bounding box center [410, 159] width 128 height 20
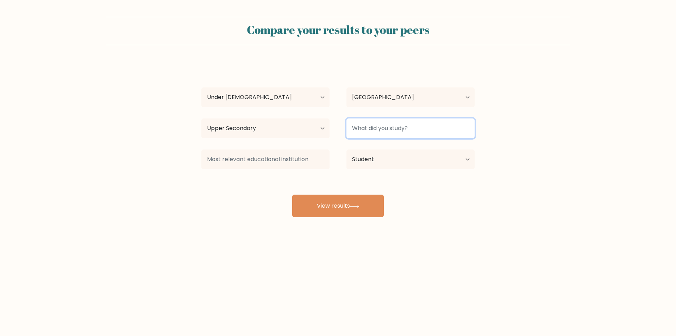
click at [422, 137] on input at bounding box center [410, 128] width 128 height 20
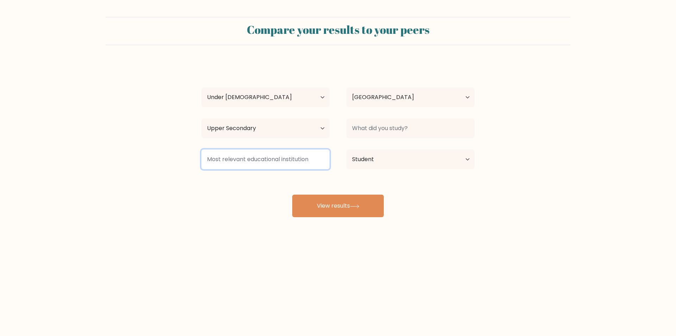
drag, startPoint x: 285, startPoint y: 151, endPoint x: 286, endPoint y: 157, distance: 5.3
click at [285, 152] on input at bounding box center [265, 159] width 128 height 20
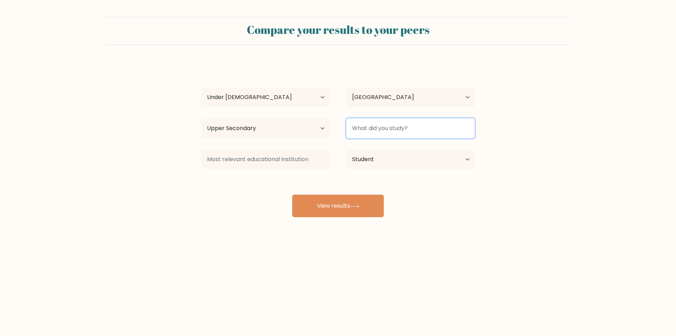
click at [384, 134] on input at bounding box center [410, 128] width 128 height 20
type input "d"
type input "Doctor"
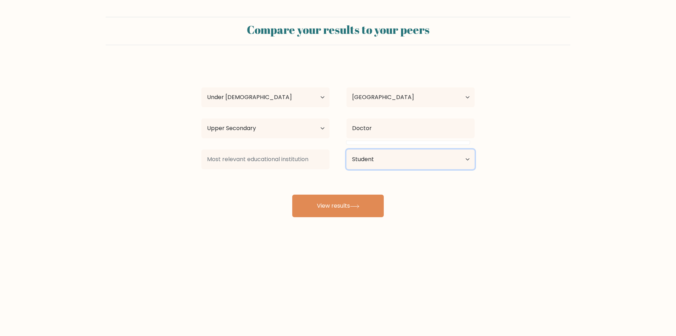
click at [380, 164] on select "Current employment status Employed Student Retired Other / prefer not to answer" at bounding box center [410, 159] width 128 height 20
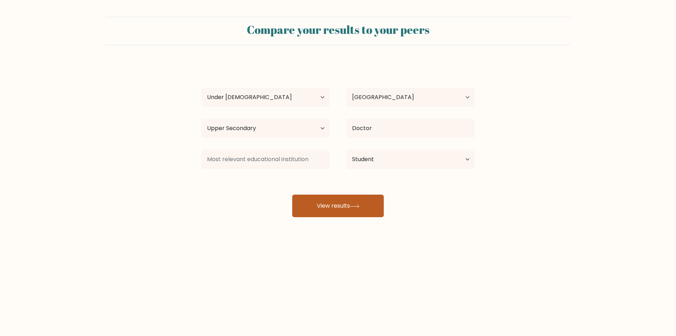
click at [304, 204] on button "View results" at bounding box center [338, 205] width 92 height 23
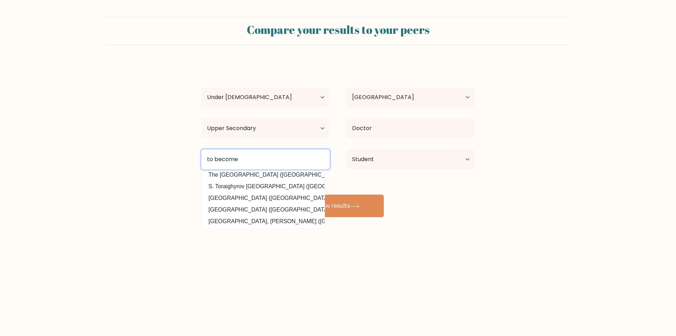
scroll to position [69, 0]
type input "t"
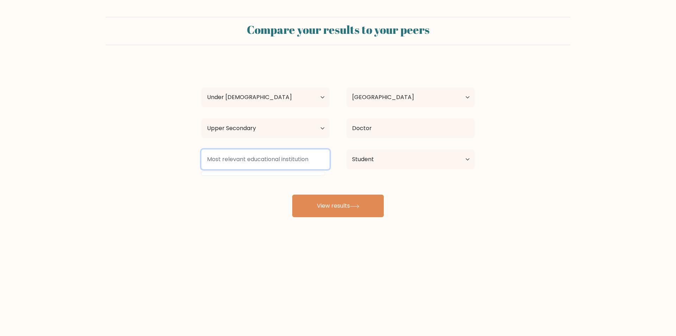
scroll to position [0, 0]
click at [248, 152] on input at bounding box center [265, 159] width 128 height 20
click at [247, 161] on input at bounding box center [265, 159] width 128 height 20
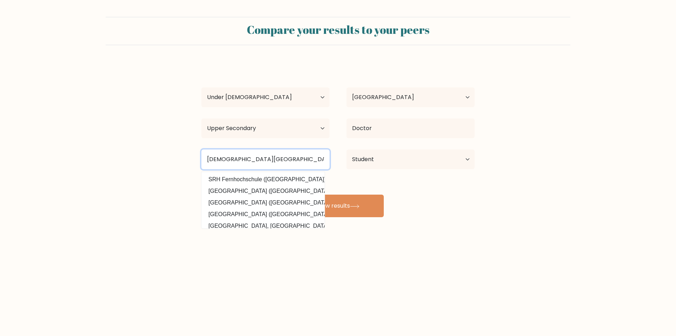
type input "Baptist sr secondary school"
click at [418, 180] on div "Biplab Doley Age Under 18 years old 18-24 years old 25-34 years old 35-44 years…" at bounding box center [338, 139] width 282 height 155
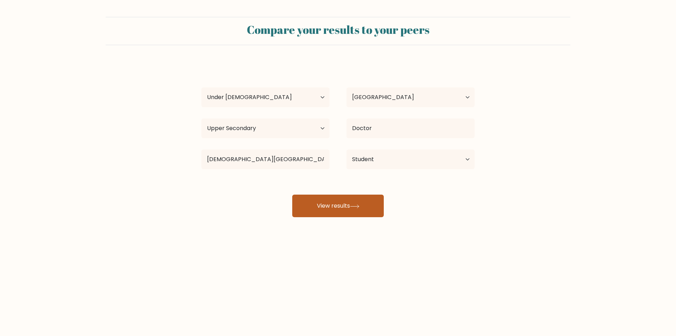
click at [343, 208] on button "View results" at bounding box center [338, 205] width 92 height 23
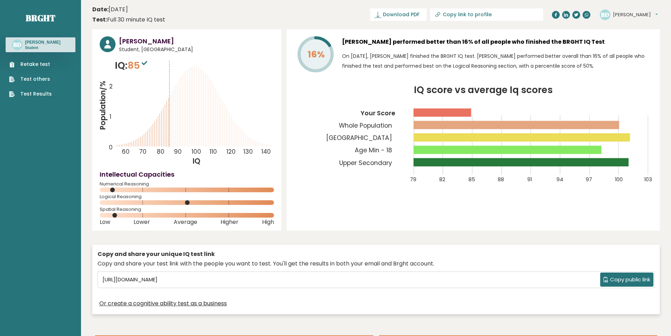
click at [147, 65] on sup at bounding box center [144, 63] width 9 height 10
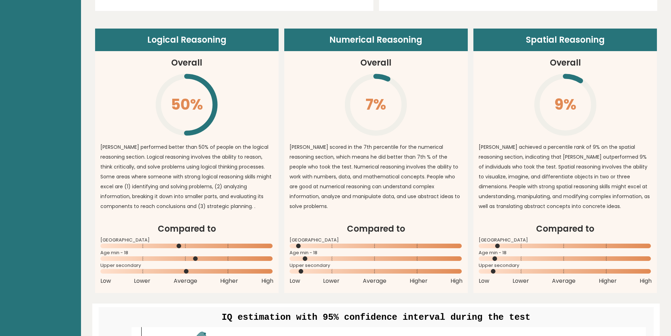
scroll to position [563, 0]
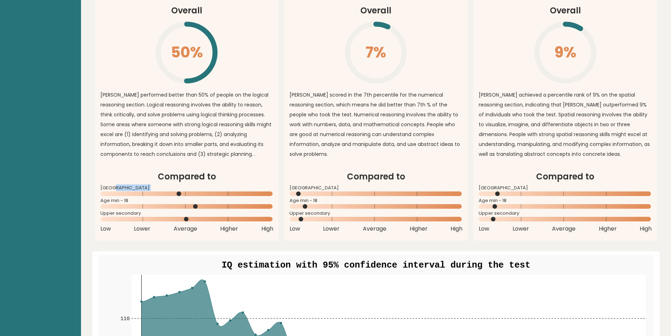
drag, startPoint x: 180, startPoint y: 196, endPoint x: 175, endPoint y: 193, distance: 5.5
click at [175, 193] on div "India" at bounding box center [186, 191] width 173 height 11
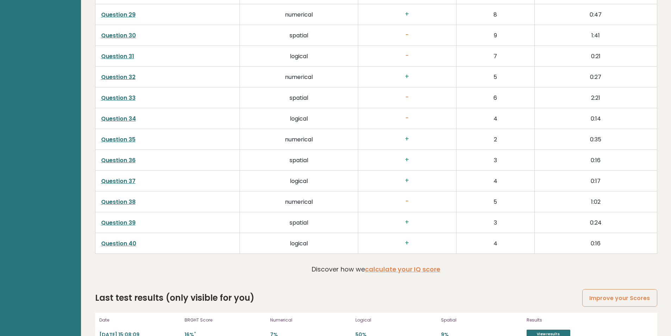
scroll to position [1785, 0]
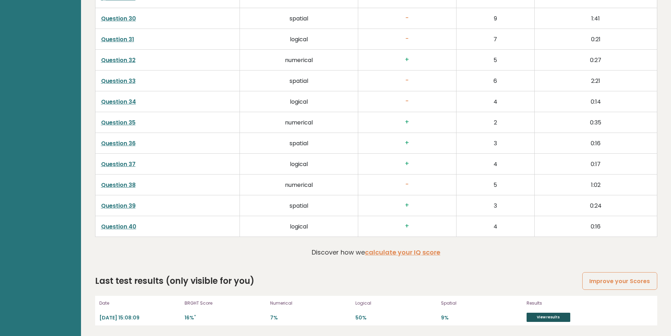
click at [561, 318] on link "View results" at bounding box center [548, 316] width 44 height 9
click at [638, 277] on link "Improve your Scores" at bounding box center [619, 281] width 75 height 18
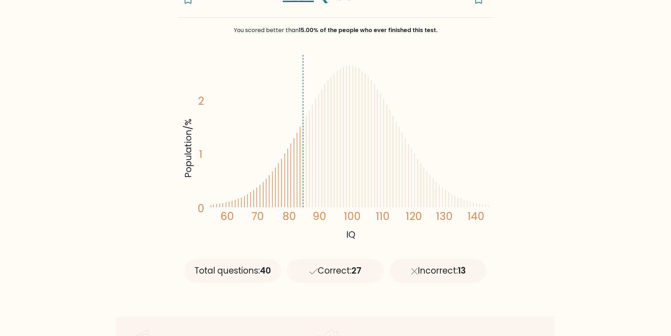
scroll to position [70, 0]
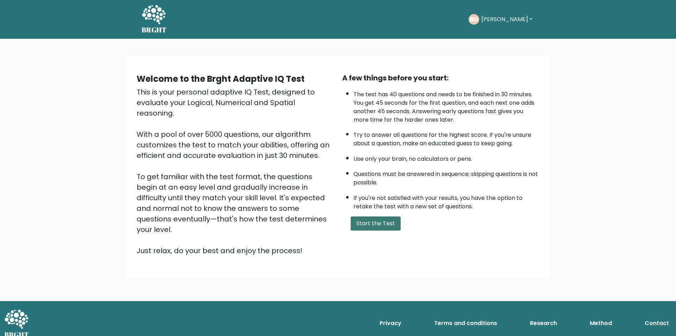
click at [376, 225] on button "Start the Test" at bounding box center [376, 223] width 50 height 14
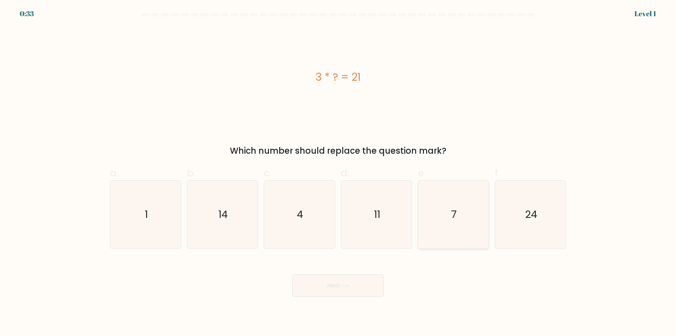
click at [445, 228] on icon "7" at bounding box center [453, 214] width 68 height 68
click at [338, 173] on input "e. 7" at bounding box center [338, 170] width 0 height 5
radio input "true"
click at [347, 286] on icon at bounding box center [344, 285] width 8 height 3
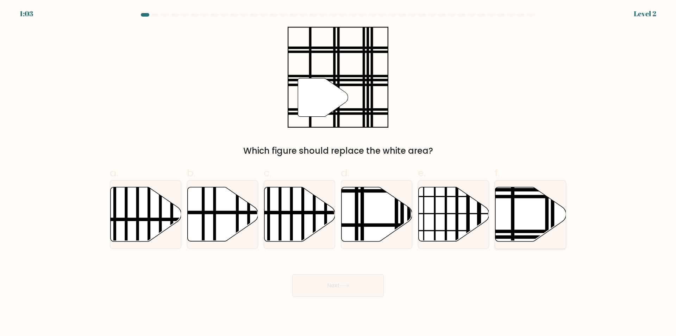
click at [513, 222] on line at bounding box center [513, 185] width 0 height 143
click at [338, 173] on input "f." at bounding box center [338, 170] width 0 height 5
radio input "true"
click at [344, 282] on button "Next" at bounding box center [338, 285] width 92 height 23
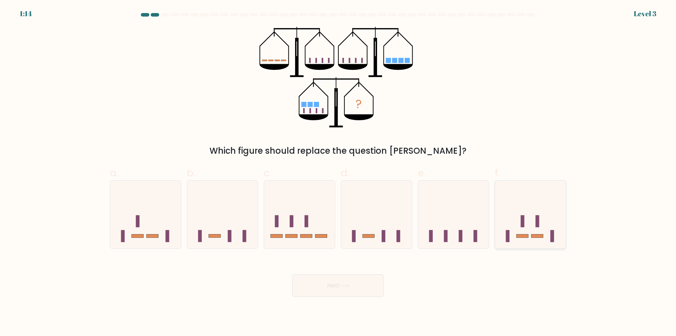
click at [538, 234] on rect at bounding box center [538, 236] width 12 height 4
click at [338, 173] on input "f." at bounding box center [338, 170] width 0 height 5
radio input "true"
click at [424, 219] on icon at bounding box center [453, 214] width 71 height 58
click at [338, 173] on input "e." at bounding box center [338, 170] width 0 height 5
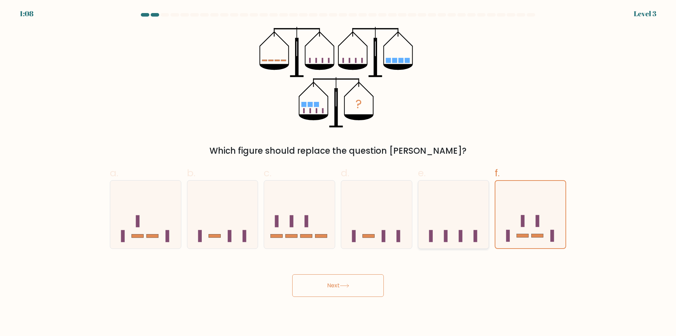
radio input "true"
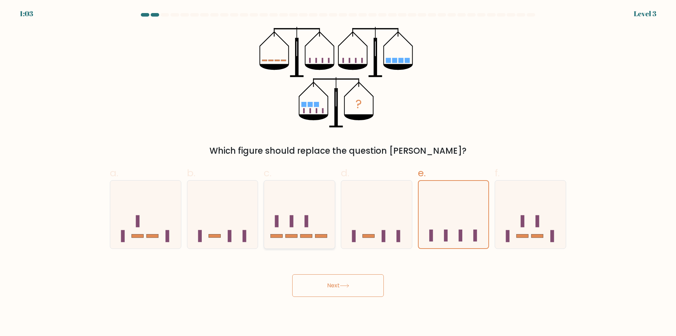
click at [291, 220] on rect at bounding box center [292, 221] width 4 height 12
click at [338, 173] on input "c." at bounding box center [338, 170] width 0 height 5
radio input "true"
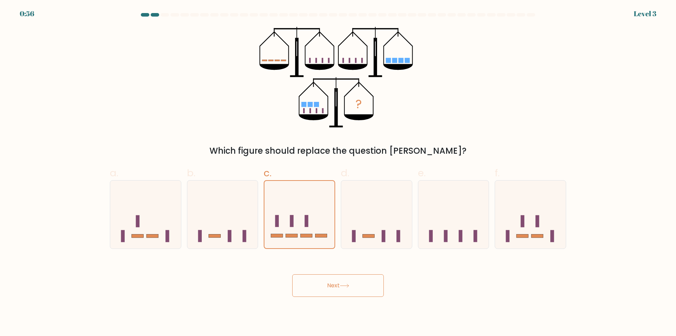
click at [329, 284] on button "Next" at bounding box center [338, 285] width 92 height 23
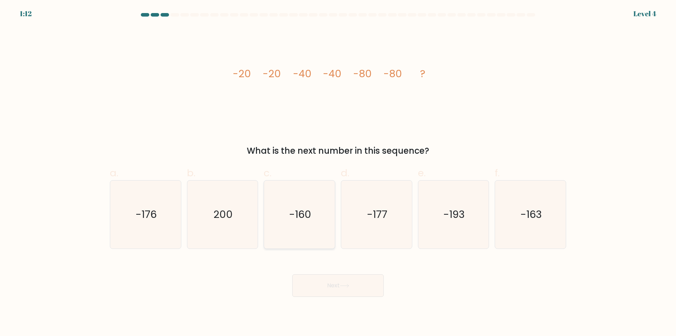
click at [308, 224] on icon "-160" at bounding box center [299, 214] width 68 height 68
click at [338, 173] on input "c. -160" at bounding box center [338, 170] width 0 height 5
radio input "true"
click at [338, 283] on button "Next" at bounding box center [338, 285] width 92 height 23
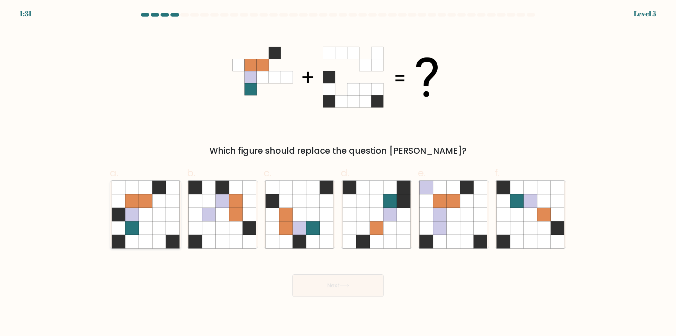
click at [177, 238] on icon at bounding box center [172, 240] width 13 height 13
click at [338, 173] on input "a." at bounding box center [338, 170] width 0 height 5
radio input "true"
click at [332, 289] on button "Next" at bounding box center [338, 285] width 92 height 23
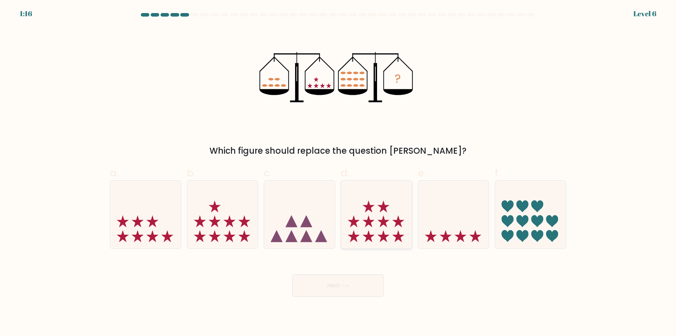
click at [390, 232] on icon at bounding box center [376, 214] width 71 height 58
click at [338, 173] on input "d." at bounding box center [338, 170] width 0 height 5
radio input "true"
click at [348, 280] on button "Next" at bounding box center [338, 285] width 92 height 23
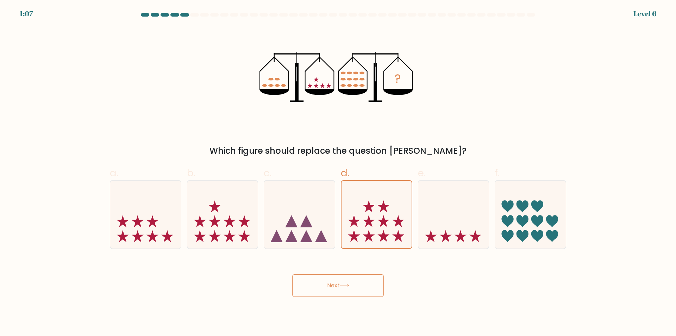
click at [367, 289] on button "Next" at bounding box center [338, 285] width 92 height 23
click at [352, 269] on div "Next" at bounding box center [338, 276] width 465 height 39
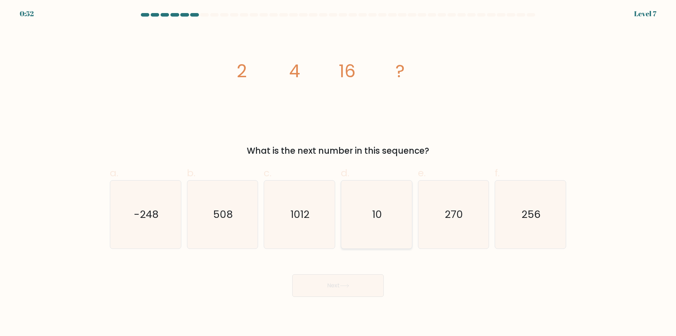
drag, startPoint x: 382, startPoint y: 224, endPoint x: 383, endPoint y: 238, distance: 13.8
click at [379, 227] on icon "10" at bounding box center [377, 214] width 68 height 68
click at [338, 173] on input "d. 10" at bounding box center [338, 170] width 0 height 5
radio input "true"
click at [309, 292] on button "Next" at bounding box center [338, 285] width 92 height 23
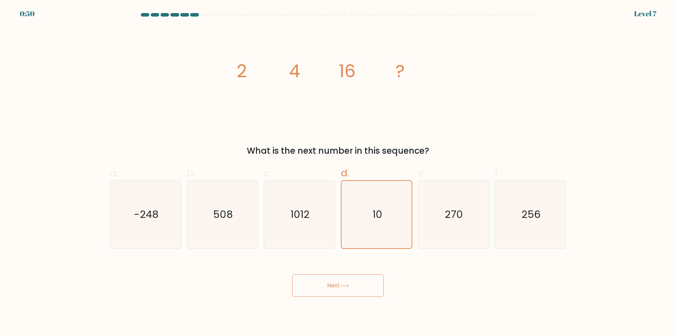
click at [332, 283] on button "Next" at bounding box center [338, 285] width 92 height 23
click at [408, 319] on body "0:49 Level 7" at bounding box center [338, 168] width 676 height 336
click at [407, 319] on body "0:48 Level 7" at bounding box center [338, 168] width 676 height 336
drag, startPoint x: 407, startPoint y: 318, endPoint x: 349, endPoint y: 301, distance: 60.9
click at [395, 323] on body "0:48 Level 7" at bounding box center [338, 168] width 676 height 336
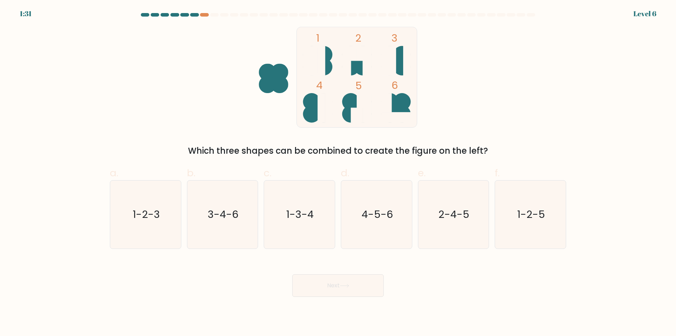
drag, startPoint x: 349, startPoint y: 294, endPoint x: 506, endPoint y: 292, distance: 156.7
click at [507, 292] on div "Next" at bounding box center [338, 276] width 465 height 39
click at [318, 215] on icon "1-3-4" at bounding box center [299, 214] width 68 height 68
click at [338, 173] on input "c. 1-3-4" at bounding box center [338, 170] width 0 height 5
radio input "true"
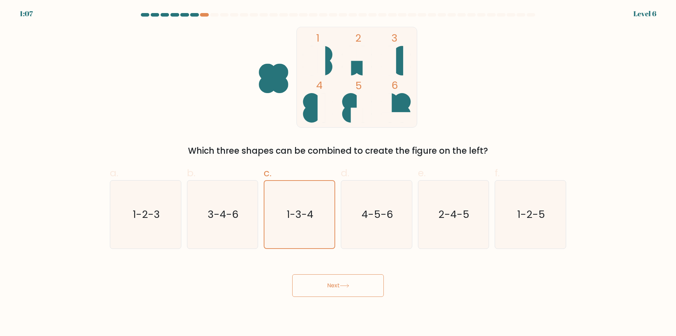
click at [327, 281] on button "Next" at bounding box center [338, 285] width 92 height 23
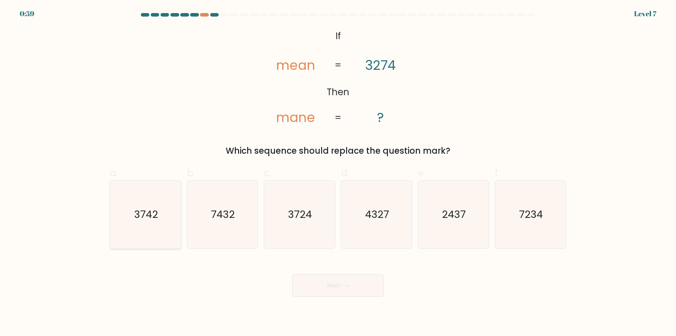
click at [154, 230] on icon "3742" at bounding box center [146, 214] width 68 height 68
click at [338, 173] on input "a. 3742" at bounding box center [338, 170] width 0 height 5
radio input "true"
click at [351, 283] on button "Next" at bounding box center [338, 285] width 92 height 23
click at [348, 284] on icon at bounding box center [345, 285] width 10 height 4
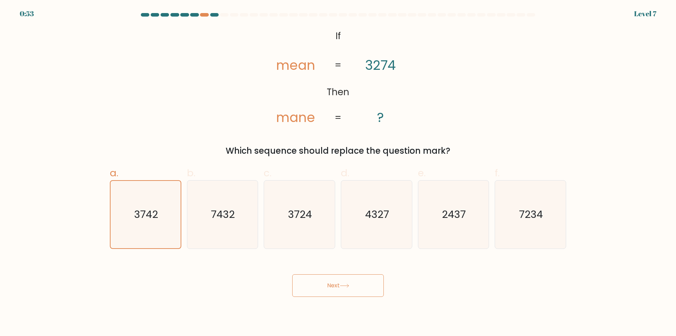
click at [342, 285] on icon at bounding box center [345, 285] width 10 height 4
click at [145, 231] on icon "3742" at bounding box center [145, 214] width 67 height 67
click at [338, 173] on input "a. 3742" at bounding box center [338, 170] width 0 height 5
click at [147, 231] on icon "3742" at bounding box center [145, 214] width 67 height 67
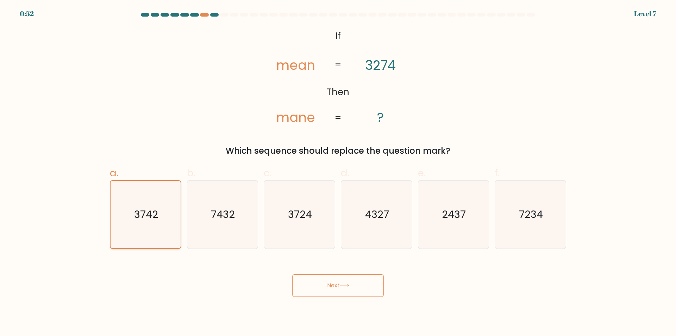
click at [338, 173] on input "a. 3742" at bounding box center [338, 170] width 0 height 5
click at [349, 287] on icon at bounding box center [345, 285] width 10 height 4
click at [349, 284] on icon at bounding box center [345, 285] width 10 height 4
drag, startPoint x: 346, startPoint y: 265, endPoint x: 343, endPoint y: 259, distance: 7.2
drag, startPoint x: 343, startPoint y: 259, endPoint x: 349, endPoint y: 286, distance: 28.2
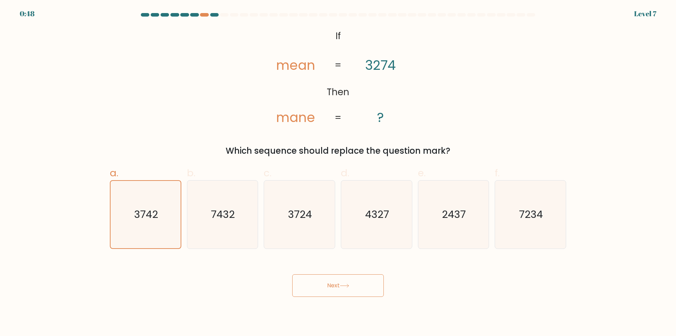
drag, startPoint x: 349, startPoint y: 286, endPoint x: 340, endPoint y: 288, distance: 9.0
click at [340, 288] on button "Next" at bounding box center [338, 285] width 92 height 23
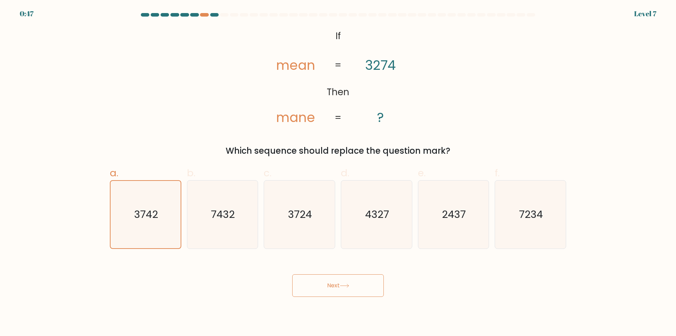
click at [339, 290] on button "Next" at bounding box center [338, 285] width 92 height 23
click at [339, 289] on button "Next" at bounding box center [338, 285] width 92 height 23
drag, startPoint x: 314, startPoint y: 139, endPoint x: 340, endPoint y: 255, distance: 119.2
click at [318, 146] on div "@import url('https://fonts.googleapis.com/css?family=Abril+Fatface:400,100,100i…" at bounding box center [338, 92] width 465 height 130
click at [330, 273] on div "Next" at bounding box center [338, 276] width 465 height 39
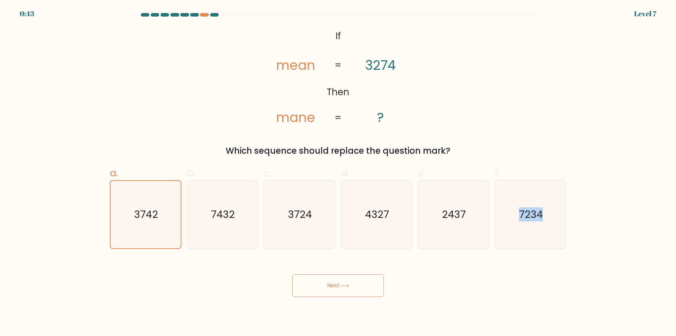
drag, startPoint x: 330, startPoint y: 273, endPoint x: 331, endPoint y: 282, distance: 8.5
click at [331, 281] on div "Next" at bounding box center [338, 276] width 465 height 39
click at [331, 282] on button "Next" at bounding box center [338, 285] width 92 height 23
click at [471, 109] on div "@import url('https://fonts.googleapis.com/css?family=Abril+Fatface:400,100,100i…" at bounding box center [338, 92] width 465 height 130
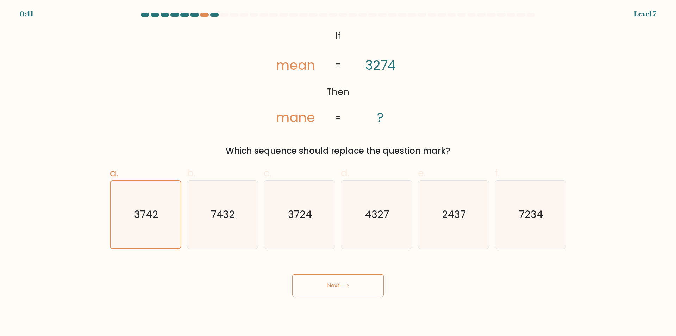
click at [336, 283] on button "Next" at bounding box center [338, 285] width 92 height 23
click at [188, 175] on span "b." at bounding box center [191, 173] width 8 height 14
click at [338, 173] on input "b. 7432" at bounding box center [338, 170] width 0 height 5
radio input "true"
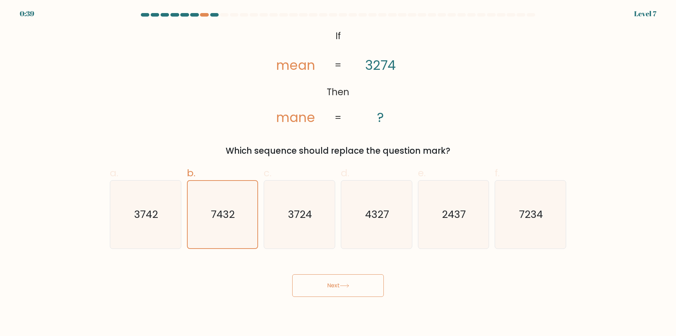
click at [153, 174] on label "a. 3742" at bounding box center [145, 206] width 71 height 83
click at [338, 173] on input "a. 3742" at bounding box center [338, 170] width 0 height 5
radio input "true"
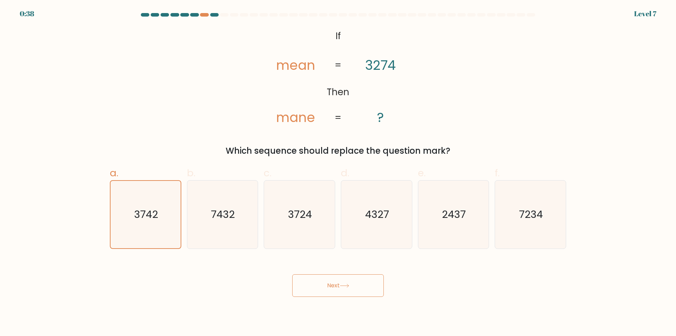
click at [317, 275] on button "Next" at bounding box center [338, 285] width 92 height 23
click at [317, 277] on button "Next" at bounding box center [338, 285] width 92 height 23
click at [292, 274] on button "Next" at bounding box center [338, 285] width 92 height 23
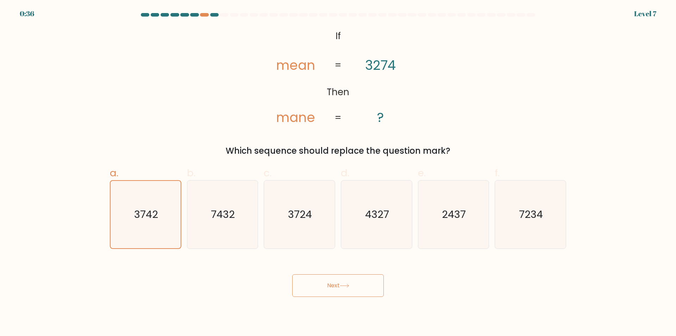
click at [292, 274] on button "Next" at bounding box center [338, 285] width 92 height 23
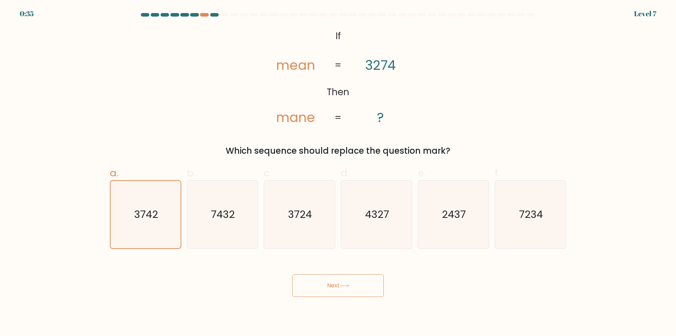
click at [292, 274] on button "Next" at bounding box center [338, 285] width 92 height 23
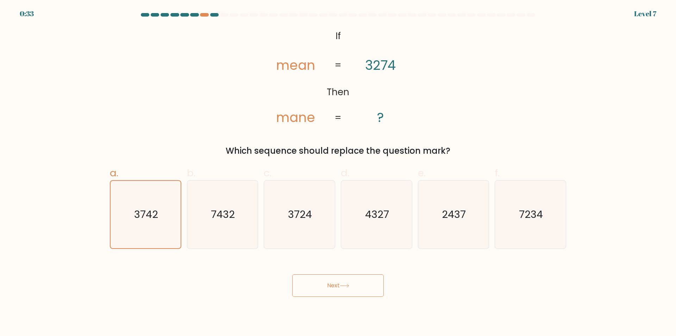
click at [356, 286] on button "Next" at bounding box center [338, 285] width 92 height 23
click at [356, 285] on button "Next" at bounding box center [338, 285] width 92 height 23
click at [353, 281] on button "Next" at bounding box center [338, 285] width 92 height 23
drag, startPoint x: 353, startPoint y: 281, endPoint x: 346, endPoint y: 283, distance: 8.0
click at [346, 283] on button "Next" at bounding box center [338, 285] width 92 height 23
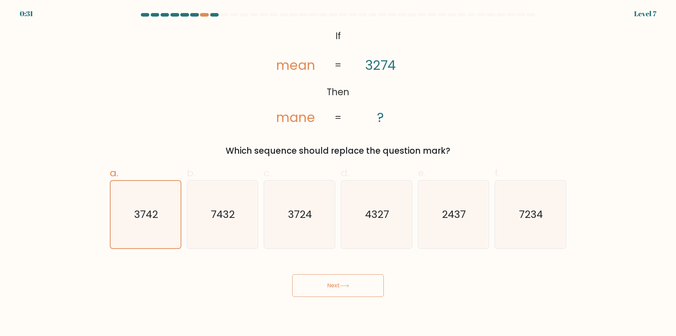
click at [346, 283] on button "Next" at bounding box center [338, 285] width 92 height 23
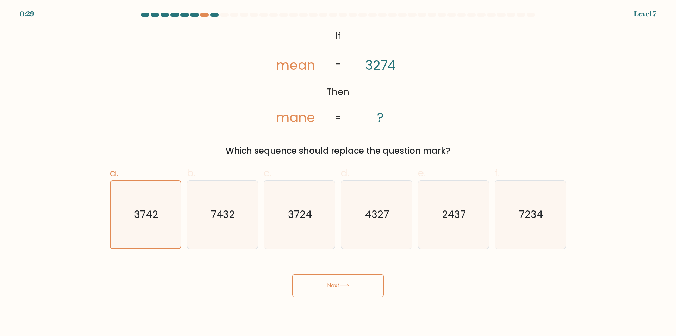
click at [346, 283] on button "Next" at bounding box center [338, 285] width 92 height 23
click at [346, 282] on button "Next" at bounding box center [338, 285] width 92 height 23
click at [345, 282] on button "Next" at bounding box center [338, 285] width 92 height 23
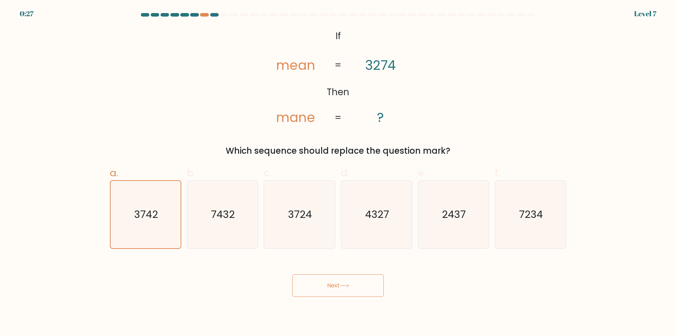
click at [345, 282] on button "Next" at bounding box center [338, 285] width 92 height 23
drag, startPoint x: 349, startPoint y: 286, endPoint x: 334, endPoint y: 279, distance: 15.9
click at [334, 287] on button "Next" at bounding box center [338, 285] width 92 height 23
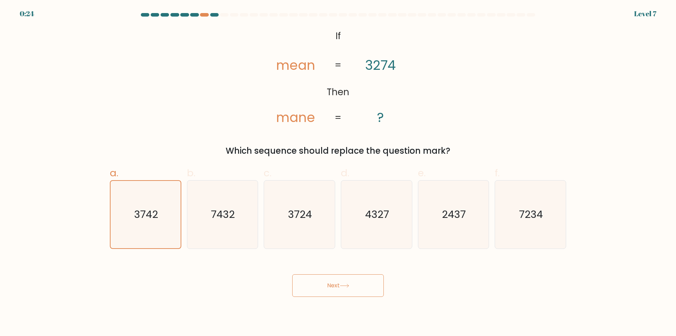
drag, startPoint x: 333, startPoint y: 269, endPoint x: 336, endPoint y: 277, distance: 8.7
click at [336, 277] on div "Next" at bounding box center [338, 276] width 465 height 39
click at [336, 277] on button "Next" at bounding box center [338, 285] width 92 height 23
drag, startPoint x: 337, startPoint y: 278, endPoint x: 338, endPoint y: 288, distance: 9.6
click at [338, 288] on button "Next" at bounding box center [338, 285] width 92 height 23
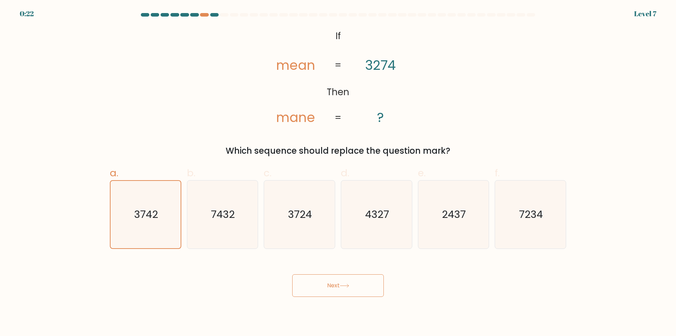
drag, startPoint x: 338, startPoint y: 288, endPoint x: 333, endPoint y: 289, distance: 5.0
click at [332, 289] on button "Next" at bounding box center [338, 285] width 92 height 23
drag, startPoint x: 388, startPoint y: 257, endPoint x: 279, endPoint y: 205, distance: 120.0
click at [279, 205] on icon "3724" at bounding box center [299, 214] width 68 height 68
click at [338, 173] on input "c. 3724" at bounding box center [338, 170] width 0 height 5
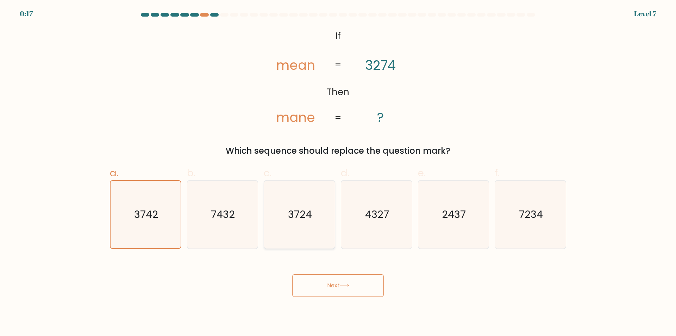
radio input "true"
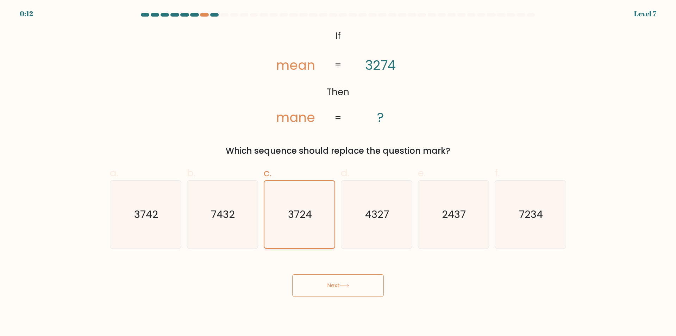
click at [280, 209] on icon "3724" at bounding box center [299, 214] width 67 height 67
click at [338, 173] on input "c. 3724" at bounding box center [338, 170] width 0 height 5
click at [280, 209] on icon "3724" at bounding box center [299, 214] width 67 height 67
click at [338, 173] on input "c. 3724" at bounding box center [338, 170] width 0 height 5
click at [280, 211] on icon "3724" at bounding box center [299, 214] width 67 height 67
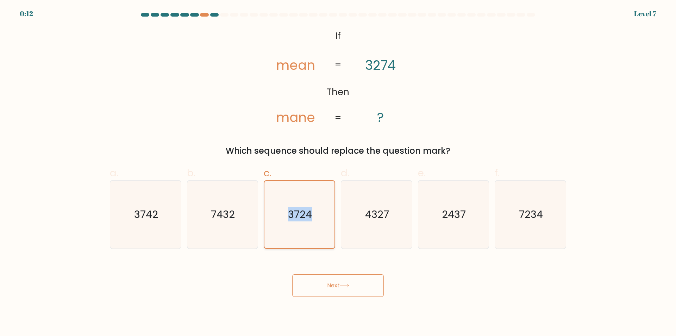
click at [338, 173] on input "c. 3724" at bounding box center [338, 170] width 0 height 5
drag, startPoint x: 276, startPoint y: 220, endPoint x: 278, endPoint y: 239, distance: 18.4
click at [276, 220] on icon "3724" at bounding box center [299, 214] width 67 height 67
click at [338, 173] on input "c. 3724" at bounding box center [338, 170] width 0 height 5
click at [279, 242] on icon "3724" at bounding box center [299, 214] width 67 height 67
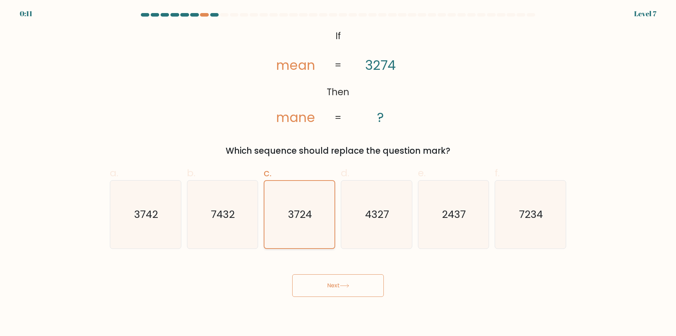
click at [338, 173] on input "c. 3724" at bounding box center [338, 170] width 0 height 5
click at [136, 201] on icon "3742" at bounding box center [146, 214] width 68 height 68
click at [338, 173] on input "a. 3742" at bounding box center [338, 170] width 0 height 5
radio input "true"
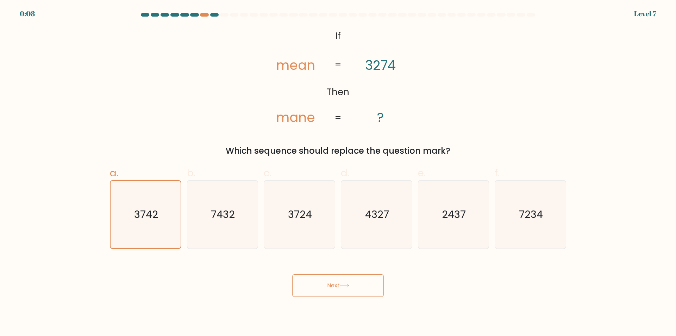
click at [355, 285] on button "Next" at bounding box center [338, 285] width 92 height 23
drag, startPoint x: 355, startPoint y: 285, endPoint x: 349, endPoint y: 281, distance: 7.1
click at [355, 284] on button "Next" at bounding box center [338, 285] width 92 height 23
click at [349, 281] on button "Next" at bounding box center [338, 285] width 92 height 23
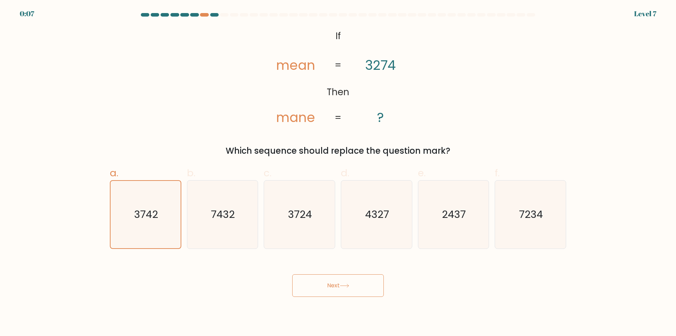
click at [334, 289] on button "Next" at bounding box center [338, 285] width 92 height 23
click at [333, 289] on button "Next" at bounding box center [338, 285] width 92 height 23
click at [332, 289] on button "Next" at bounding box center [338, 285] width 92 height 23
click at [337, 284] on button "Next" at bounding box center [338, 285] width 92 height 23
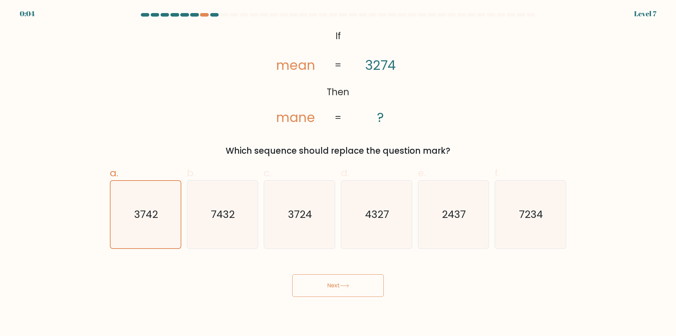
click at [335, 290] on button "Next" at bounding box center [338, 285] width 92 height 23
click at [334, 289] on button "Next" at bounding box center [338, 285] width 92 height 23
click at [337, 289] on button "Next" at bounding box center [338, 285] width 92 height 23
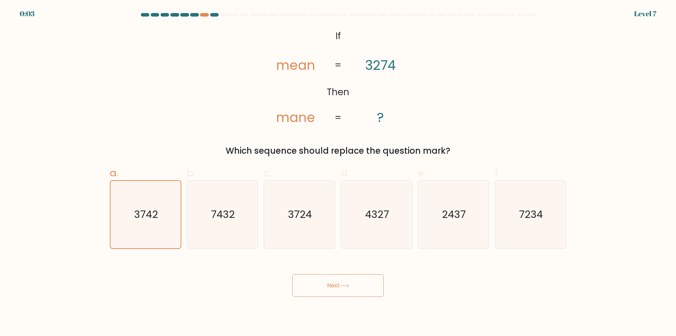
click at [336, 288] on button "Next" at bounding box center [338, 285] width 92 height 23
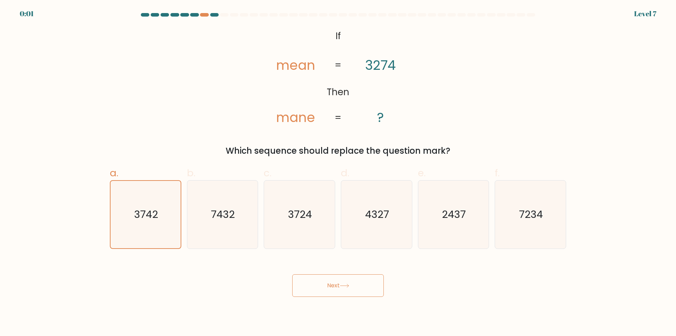
click at [336, 288] on button "Next" at bounding box center [338, 285] width 92 height 23
drag, startPoint x: 336, startPoint y: 288, endPoint x: 331, endPoint y: 287, distance: 5.4
click at [331, 287] on button "Next" at bounding box center [338, 285] width 92 height 23
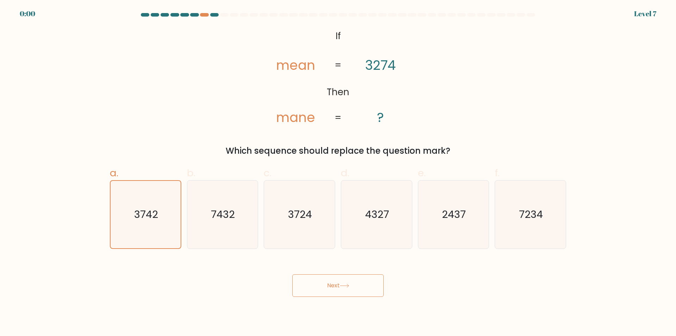
click at [331, 287] on button "Next" at bounding box center [338, 285] width 92 height 23
click at [331, 287] on div "Next" at bounding box center [338, 276] width 465 height 39
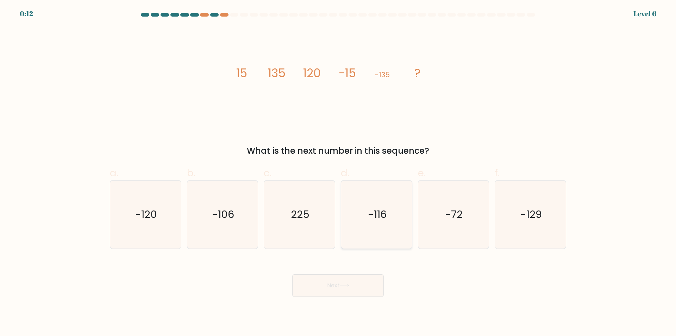
click at [374, 234] on icon "-116" at bounding box center [377, 214] width 68 height 68
click at [338, 173] on input "d. -116" at bounding box center [338, 170] width 0 height 5
radio input "true"
click at [343, 293] on button "Next" at bounding box center [338, 285] width 92 height 23
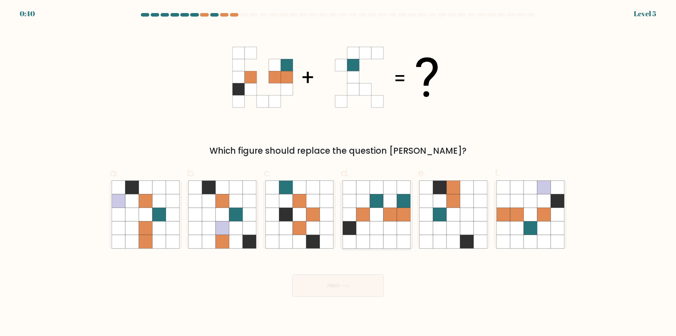
click at [371, 216] on icon at bounding box center [376, 213] width 13 height 13
click at [338, 173] on input "d." at bounding box center [338, 170] width 0 height 5
radio input "true"
click at [347, 285] on icon at bounding box center [345, 285] width 10 height 4
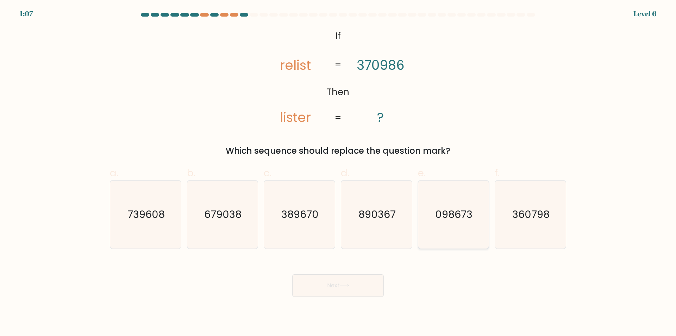
click at [453, 226] on icon "098673" at bounding box center [453, 214] width 68 height 68
click at [338, 173] on input "e. 098673" at bounding box center [338, 170] width 0 height 5
radio input "true"
click at [350, 282] on button "Next" at bounding box center [338, 285] width 92 height 23
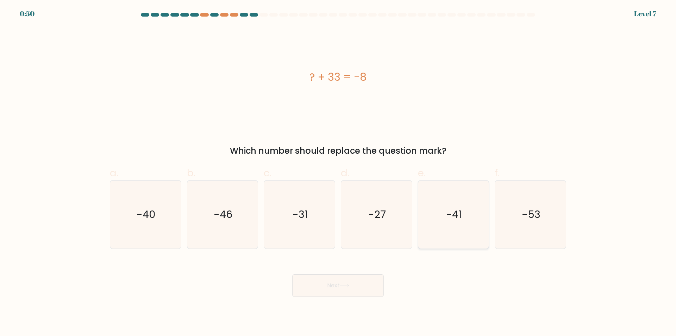
click at [450, 211] on text "-41" at bounding box center [453, 214] width 15 height 14
click at [338, 173] on input "e. -41" at bounding box center [338, 170] width 0 height 5
radio input "true"
click at [365, 280] on button "Next" at bounding box center [338, 285] width 92 height 23
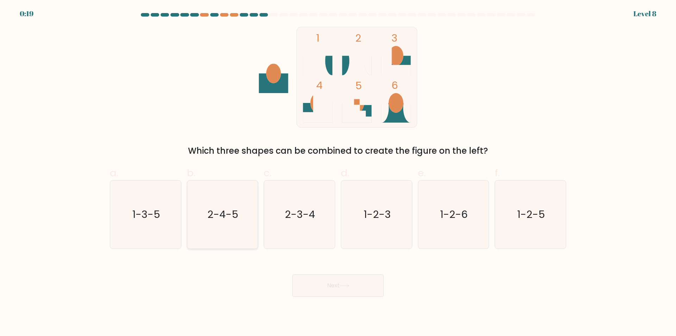
click at [212, 220] on text "2-4-5" at bounding box center [223, 214] width 31 height 14
click at [338, 173] on input "b. 2-4-5" at bounding box center [338, 170] width 0 height 5
radio input "true"
click at [346, 288] on button "Next" at bounding box center [338, 285] width 92 height 23
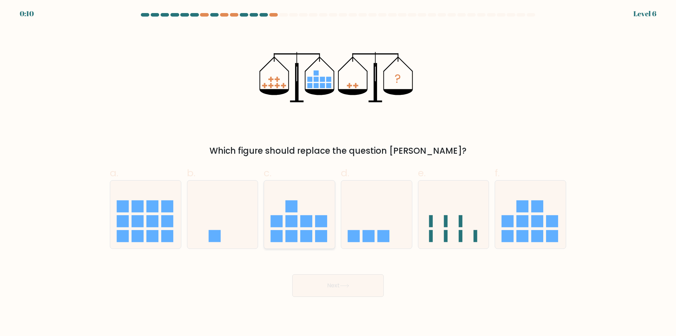
click at [321, 231] on rect at bounding box center [321, 236] width 12 height 12
click at [338, 173] on input "c." at bounding box center [338, 170] width 0 height 5
radio input "true"
click at [321, 282] on button "Next" at bounding box center [338, 285] width 92 height 23
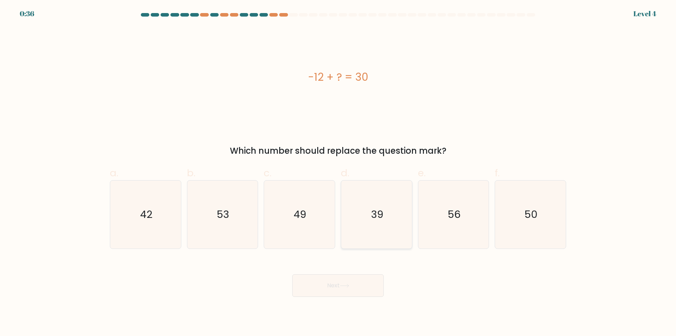
click at [387, 235] on icon "39" at bounding box center [377, 214] width 68 height 68
click at [338, 173] on input "d. 39" at bounding box center [338, 170] width 0 height 5
radio input "true"
click at [338, 288] on button "Next" at bounding box center [338, 285] width 92 height 23
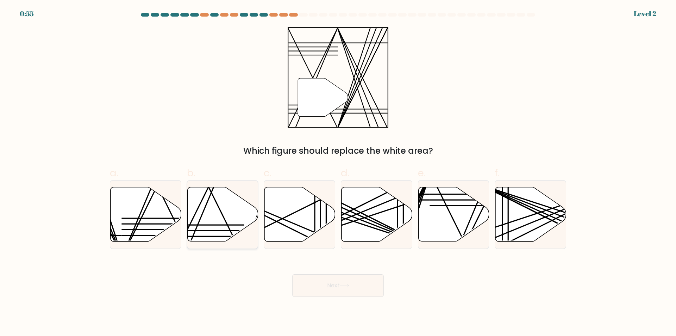
click at [221, 225] on line at bounding box center [209, 225] width 70 height 0
click at [338, 173] on input "b." at bounding box center [338, 170] width 0 height 5
radio input "true"
click at [324, 284] on button "Next" at bounding box center [338, 285] width 92 height 23
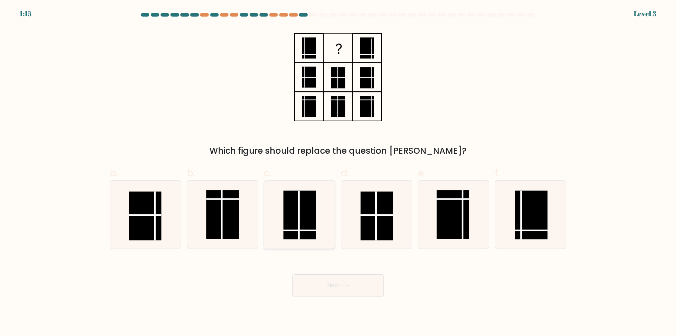
click at [319, 239] on icon at bounding box center [299, 214] width 68 height 68
click at [338, 173] on input "c." at bounding box center [338, 170] width 0 height 5
radio input "true"
click at [339, 293] on button "Next" at bounding box center [338, 285] width 92 height 23
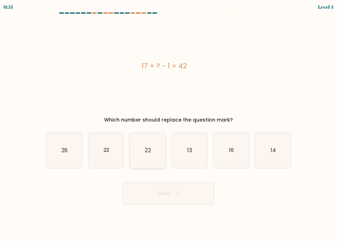
drag, startPoint x: 154, startPoint y: 152, endPoint x: 151, endPoint y: 162, distance: 10.9
click at [153, 152] on icon "22" at bounding box center [148, 150] width 36 height 36
click at [169, 124] on input "c. 22" at bounding box center [169, 122] width 0 height 4
radio input "true"
click at [167, 186] on button "Next" at bounding box center [169, 193] width 92 height 23
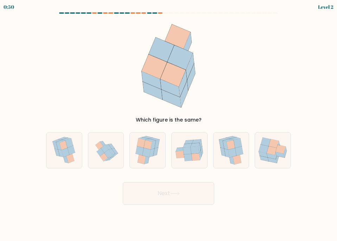
click at [173, 189] on button "Next" at bounding box center [169, 193] width 92 height 23
click at [211, 85] on div "Which figure is the same?" at bounding box center [168, 70] width 253 height 105
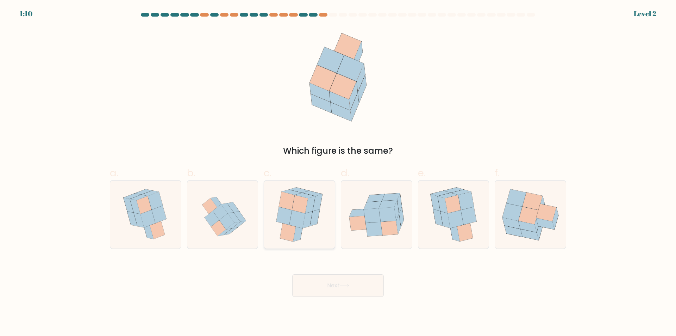
click at [310, 207] on icon at bounding box center [311, 204] width 10 height 17
click at [338, 173] on input "c." at bounding box center [338, 170] width 0 height 5
radio input "true"
click at [322, 290] on button "Next" at bounding box center [338, 285] width 92 height 23
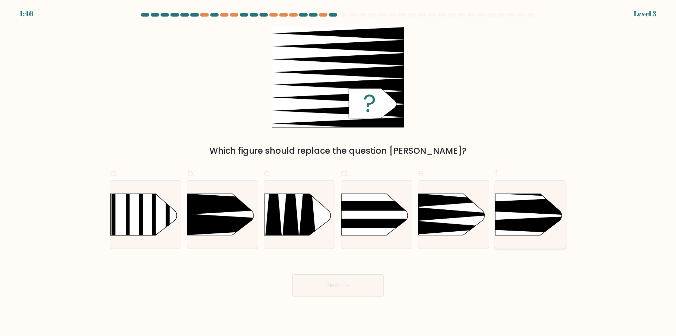
click at [509, 215] on rect at bounding box center [480, 178] width 184 height 140
click at [338, 173] on input "f." at bounding box center [338, 170] width 0 height 5
radio input "true"
click at [340, 286] on button "Next" at bounding box center [338, 285] width 92 height 23
click at [353, 282] on button "Next" at bounding box center [338, 285] width 92 height 23
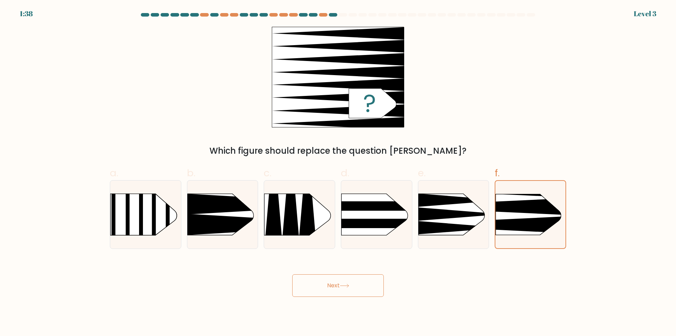
click at [353, 282] on button "Next" at bounding box center [338, 285] width 92 height 23
click at [562, 205] on icon at bounding box center [481, 206] width 182 height 17
click at [338, 173] on input "f." at bounding box center [338, 170] width 0 height 5
click at [558, 206] on icon at bounding box center [481, 206] width 182 height 17
click at [338, 173] on input "f." at bounding box center [338, 170] width 0 height 5
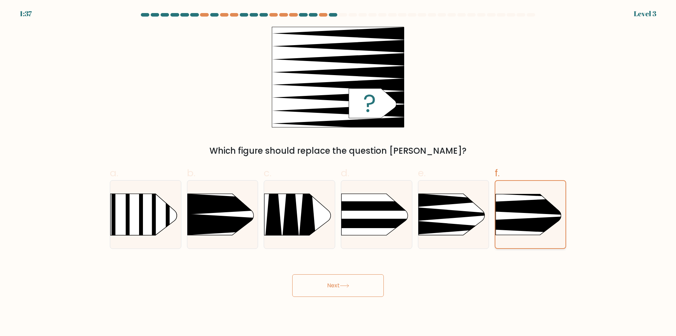
click at [555, 208] on icon at bounding box center [481, 206] width 182 height 17
click at [338, 173] on input "f." at bounding box center [338, 170] width 0 height 5
click at [350, 278] on button "Next" at bounding box center [338, 285] width 92 height 23
click at [349, 279] on button "Next" at bounding box center [338, 285] width 92 height 23
click at [349, 283] on button "Next" at bounding box center [338, 285] width 92 height 23
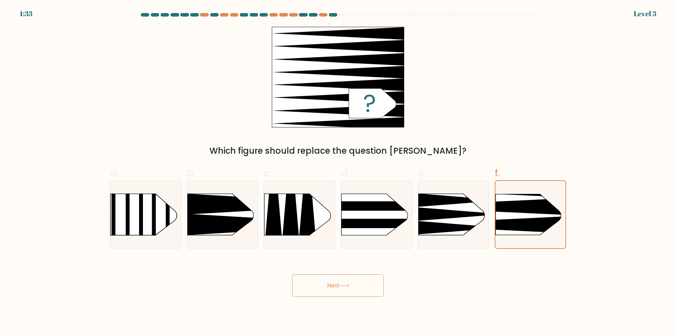
drag, startPoint x: 361, startPoint y: 287, endPoint x: 360, endPoint y: 281, distance: 6.1
drag, startPoint x: 359, startPoint y: 278, endPoint x: 336, endPoint y: 287, distance: 24.6
click at [336, 287] on button "Next" at bounding box center [338, 285] width 92 height 23
click at [333, 286] on button "Next" at bounding box center [338, 285] width 92 height 23
drag, startPoint x: 333, startPoint y: 286, endPoint x: 449, endPoint y: 194, distance: 148.0
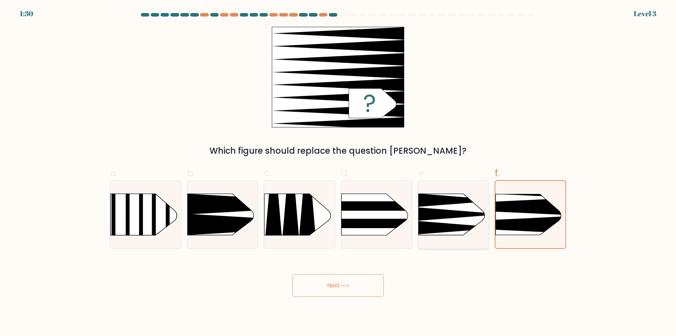
click at [333, 286] on button "Next" at bounding box center [338, 285] width 92 height 23
click at [461, 192] on div at bounding box center [453, 214] width 71 height 69
click at [338, 173] on input "e." at bounding box center [338, 170] width 0 height 5
radio input "true"
drag, startPoint x: 536, startPoint y: 222, endPoint x: 502, endPoint y: 219, distance: 34.7
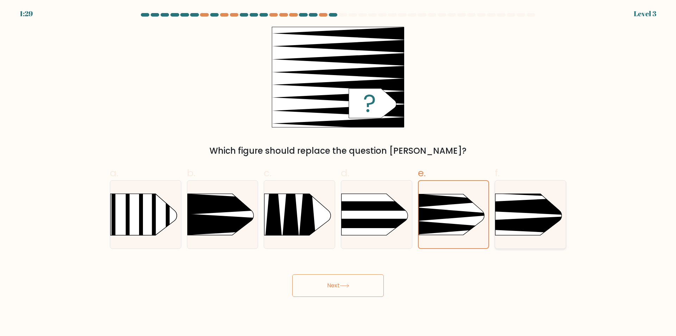
click at [533, 225] on icon at bounding box center [480, 225] width 184 height 18
click at [338, 173] on input "f." at bounding box center [338, 170] width 0 height 5
radio input "true"
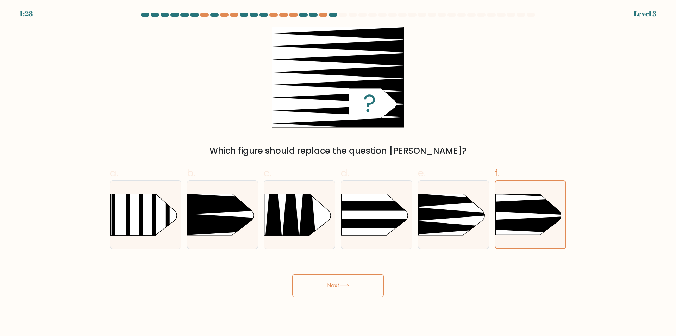
click at [381, 117] on icon at bounding box center [373, 103] width 48 height 30
click at [380, 114] on icon at bounding box center [373, 103] width 48 height 30
drag, startPoint x: 379, startPoint y: 111, endPoint x: 377, endPoint y: 106, distance: 5.4
click at [377, 108] on icon at bounding box center [373, 103] width 48 height 30
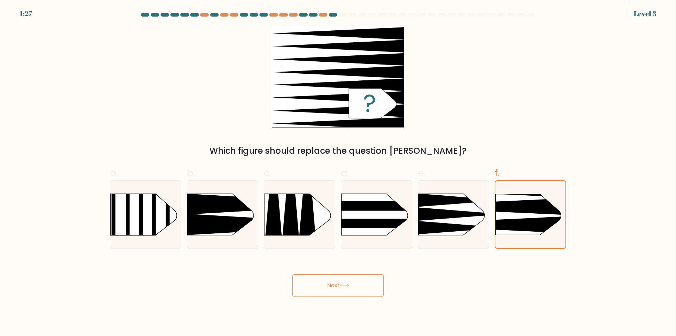
drag, startPoint x: 377, startPoint y: 106, endPoint x: 371, endPoint y: 99, distance: 9.0
click at [372, 100] on icon at bounding box center [373, 103] width 48 height 30
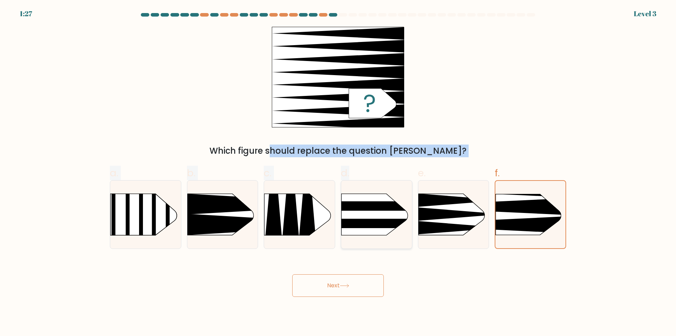
drag, startPoint x: 371, startPoint y: 99, endPoint x: 364, endPoint y: 193, distance: 95.0
click at [364, 192] on form "a." at bounding box center [338, 154] width 676 height 283
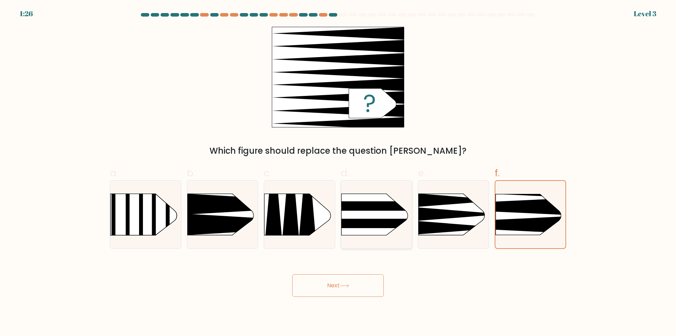
click at [352, 248] on div at bounding box center [376, 214] width 71 height 69
click at [338, 173] on input "d." at bounding box center [338, 170] width 0 height 5
radio input "true"
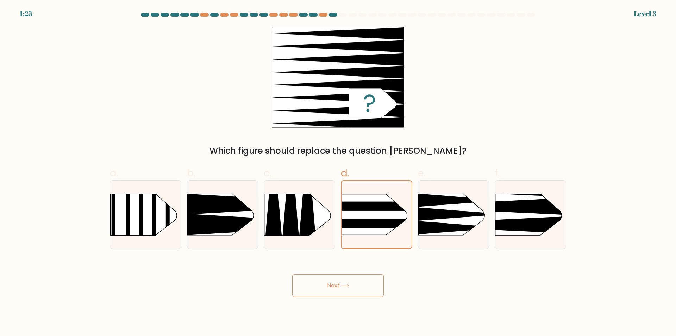
click at [344, 293] on button "Next" at bounding box center [338, 285] width 92 height 23
click at [344, 292] on button "Next" at bounding box center [338, 285] width 92 height 23
click at [529, 224] on icon at bounding box center [480, 225] width 184 height 18
click at [338, 173] on input "f." at bounding box center [338, 170] width 0 height 5
radio input "true"
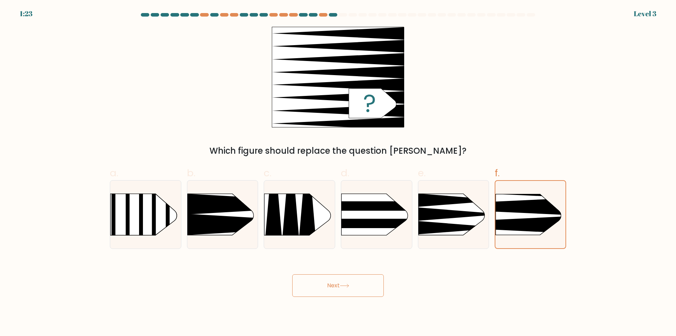
click at [356, 286] on button "Next" at bounding box center [338, 285] width 92 height 23
click at [355, 285] on button "Next" at bounding box center [338, 285] width 92 height 23
click at [354, 285] on button "Next" at bounding box center [338, 285] width 92 height 23
drag, startPoint x: 354, startPoint y: 285, endPoint x: 356, endPoint y: 289, distance: 5.0
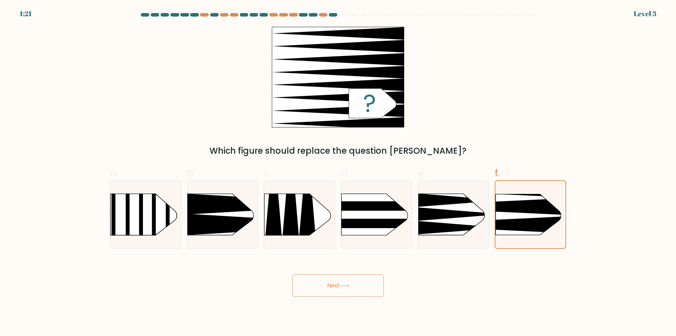
click at [356, 289] on button "Next" at bounding box center [338, 285] width 92 height 23
click at [353, 288] on button "Next" at bounding box center [338, 285] width 92 height 23
click at [349, 284] on icon at bounding box center [345, 285] width 10 height 4
click at [349, 285] on icon at bounding box center [345, 285] width 10 height 4
click at [349, 284] on icon at bounding box center [344, 285] width 8 height 3
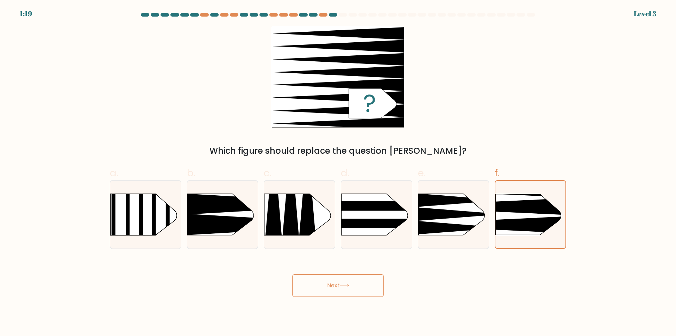
click at [346, 280] on div "Next" at bounding box center [338, 276] width 465 height 39
click at [346, 280] on button "Next" at bounding box center [338, 285] width 92 height 23
drag, startPoint x: 346, startPoint y: 278, endPoint x: 345, endPoint y: 283, distance: 4.9
click at [345, 283] on button "Next" at bounding box center [338, 285] width 92 height 23
drag, startPoint x: 345, startPoint y: 278, endPoint x: 344, endPoint y: 282, distance: 3.5
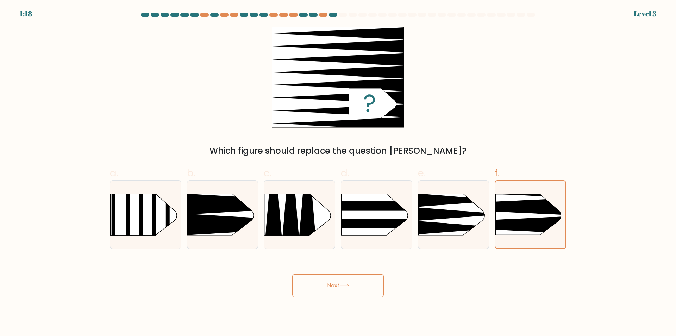
click at [344, 282] on button "Next" at bounding box center [338, 285] width 92 height 23
drag, startPoint x: 344, startPoint y: 280, endPoint x: 344, endPoint y: 285, distance: 5.3
click at [344, 285] on button "Next" at bounding box center [338, 285] width 92 height 23
click at [361, 289] on button "Next" at bounding box center [338, 285] width 92 height 23
click at [317, 282] on button "Next" at bounding box center [338, 285] width 92 height 23
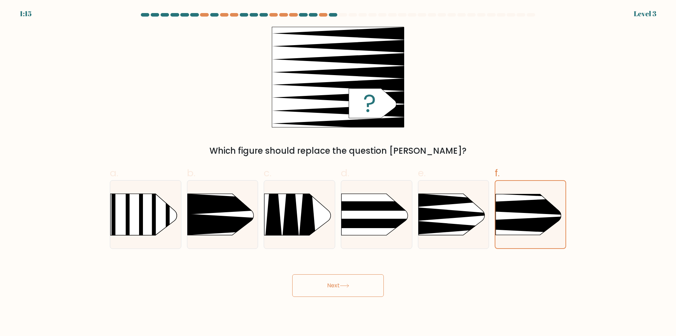
drag, startPoint x: 317, startPoint y: 282, endPoint x: 323, endPoint y: 286, distance: 6.5
click at [323, 286] on button "Next" at bounding box center [338, 285] width 92 height 23
drag, startPoint x: 328, startPoint y: 285, endPoint x: 336, endPoint y: 256, distance: 30.1
click at [339, 263] on div "Next" at bounding box center [338, 276] width 465 height 39
click at [340, 283] on button "Next" at bounding box center [338, 285] width 92 height 23
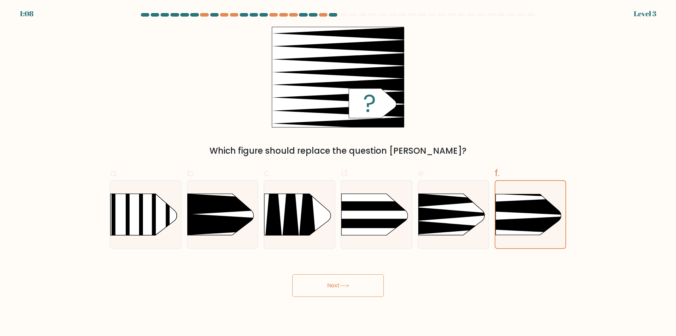
click at [340, 283] on button "Next" at bounding box center [338, 285] width 92 height 23
click at [339, 283] on button "Next" at bounding box center [338, 285] width 92 height 23
click at [338, 282] on button "Next" at bounding box center [338, 285] width 92 height 23
click at [336, 279] on button "Next" at bounding box center [338, 285] width 92 height 23
drag, startPoint x: 336, startPoint y: 279, endPoint x: 336, endPoint y: 283, distance: 4.2
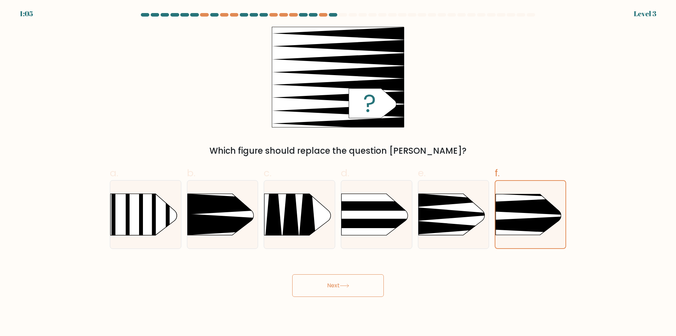
click at [336, 283] on button "Next" at bounding box center [338, 285] width 92 height 23
click at [336, 286] on button "Next" at bounding box center [338, 285] width 92 height 23
click at [336, 289] on button "Next" at bounding box center [338, 285] width 92 height 23
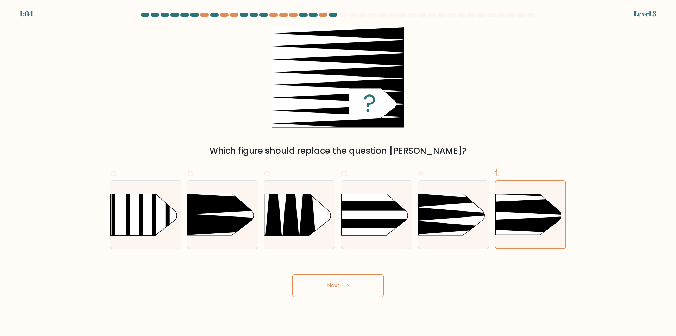
click at [336, 289] on button "Next" at bounding box center [338, 285] width 92 height 23
click at [337, 288] on button "Next" at bounding box center [338, 285] width 92 height 23
drag, startPoint x: 337, startPoint y: 287, endPoint x: 339, endPoint y: 280, distance: 7.2
click at [338, 283] on button "Next" at bounding box center [338, 285] width 92 height 23
click at [339, 280] on button "Next" at bounding box center [338, 285] width 92 height 23
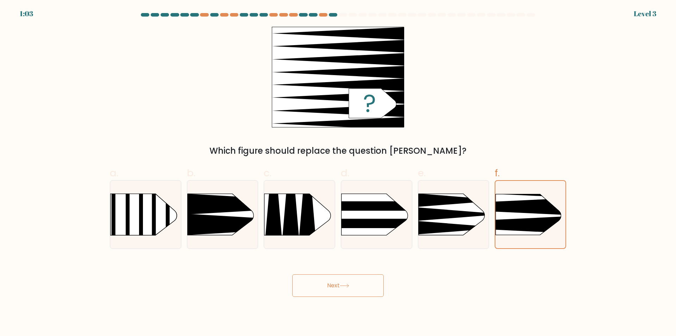
click at [339, 281] on button "Next" at bounding box center [338, 285] width 92 height 23
click at [341, 282] on button "Next" at bounding box center [338, 285] width 92 height 23
drag, startPoint x: 364, startPoint y: 304, endPoint x: 376, endPoint y: 299, distance: 13.1
click at [376, 299] on body "1:02 Level 3 a." at bounding box center [338, 168] width 676 height 336
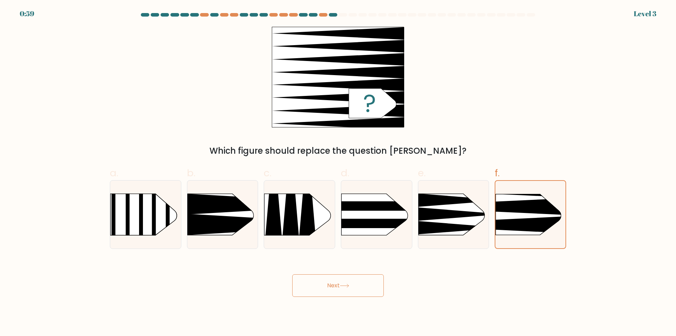
click at [330, 277] on button "Next" at bounding box center [338, 285] width 92 height 23
click at [320, 12] on div "0:51 Level 3" at bounding box center [338, 9] width 676 height 19
drag, startPoint x: 526, startPoint y: 207, endPoint x: 520, endPoint y: 211, distance: 7.8
click at [522, 210] on icon at bounding box center [481, 206] width 182 height 17
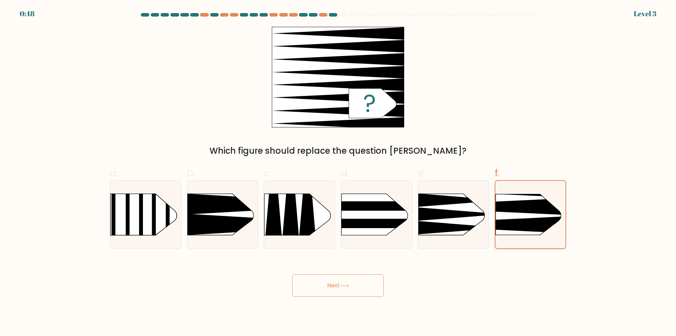
click at [338, 173] on input "f." at bounding box center [338, 170] width 0 height 5
click at [354, 280] on button "Next" at bounding box center [338, 285] width 92 height 23
click at [328, 275] on button "Next" at bounding box center [338, 285] width 92 height 23
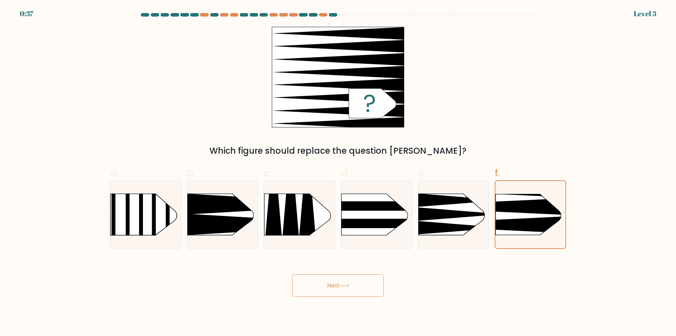
click at [328, 275] on button "Next" at bounding box center [338, 285] width 92 height 23
click at [331, 277] on button "Next" at bounding box center [338, 285] width 92 height 23
click at [328, 300] on body "0:35 Level 3 a." at bounding box center [338, 168] width 676 height 336
click at [288, 12] on div "0:33 Level 3" at bounding box center [338, 9] width 676 height 19
click at [286, 16] on div at bounding box center [283, 15] width 8 height 4
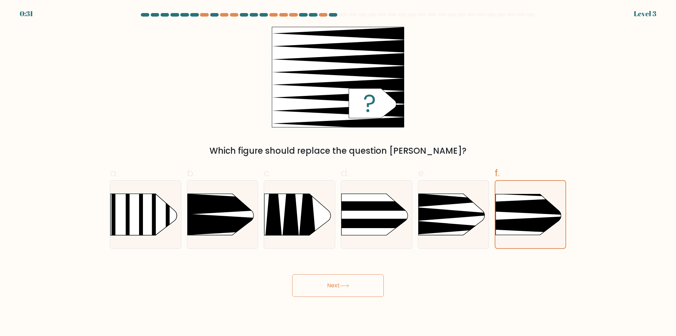
click at [292, 12] on div "0:31 Level 3" at bounding box center [338, 9] width 676 height 19
drag, startPoint x: 268, startPoint y: 28, endPoint x: 259, endPoint y: 33, distance: 10.7
click at [267, 28] on div "Which figure should replace the question mark?" at bounding box center [338, 92] width 465 height 130
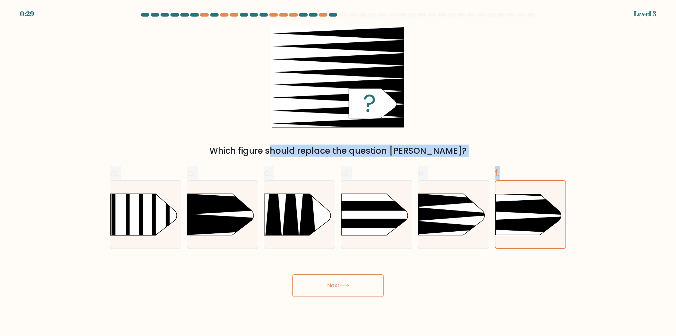
drag, startPoint x: 220, startPoint y: 74, endPoint x: 334, endPoint y: 349, distance: 297.7
click at [334, 335] on html "0:29 Level 3" at bounding box center [338, 168] width 676 height 336
drag, startPoint x: 336, startPoint y: 100, endPoint x: 524, endPoint y: 170, distance: 200.3
click at [526, 169] on form "a." at bounding box center [338, 154] width 676 height 283
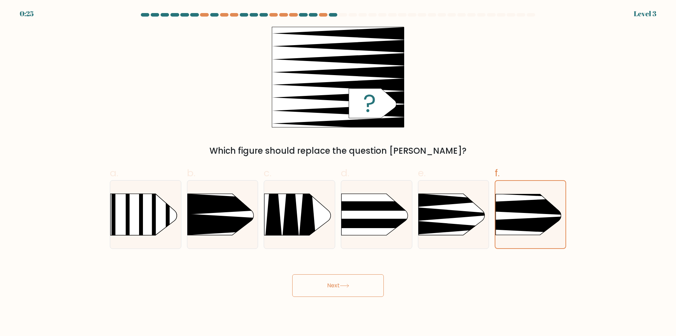
drag, startPoint x: 427, startPoint y: 69, endPoint x: 382, endPoint y: 87, distance: 48.8
click at [382, 87] on div "Which figure should replace the question mark?" at bounding box center [338, 92] width 465 height 130
click at [632, 13] on div "0:24 Level 3" at bounding box center [338, 9] width 676 height 19
drag, startPoint x: 314, startPoint y: 256, endPoint x: 318, endPoint y: 271, distance: 16.2
click at [314, 268] on form "a." at bounding box center [338, 154] width 676 height 283
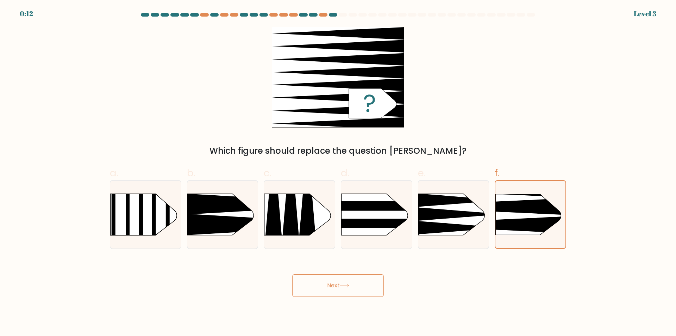
click at [341, 285] on button "Next" at bounding box center [338, 285] width 92 height 23
click at [341, 287] on button "Next" at bounding box center [338, 285] width 92 height 23
click at [341, 288] on button "Next" at bounding box center [338, 285] width 92 height 23
drag, startPoint x: 339, startPoint y: 286, endPoint x: 337, endPoint y: 281, distance: 5.0
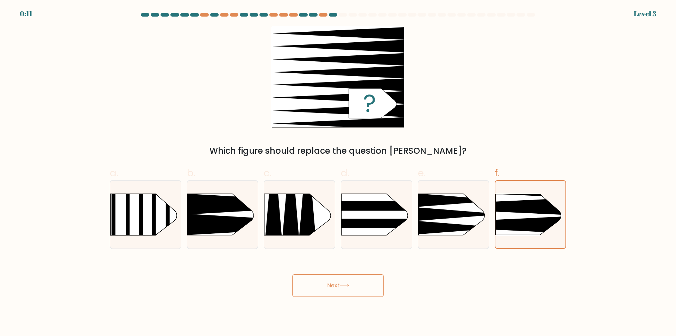
click at [339, 284] on button "Next" at bounding box center [338, 285] width 92 height 23
drag, startPoint x: 336, startPoint y: 274, endPoint x: 335, endPoint y: 269, distance: 5.0
click at [336, 271] on div "Next" at bounding box center [338, 276] width 465 height 39
click at [350, 288] on button "Next" at bounding box center [338, 285] width 92 height 23
click at [356, 281] on button "Next" at bounding box center [338, 285] width 92 height 23
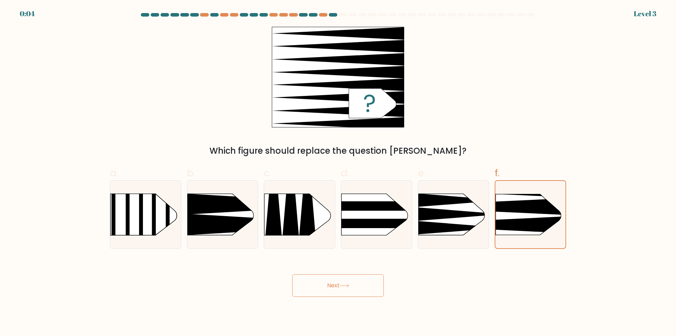
click at [356, 280] on button "Next" at bounding box center [338, 285] width 92 height 23
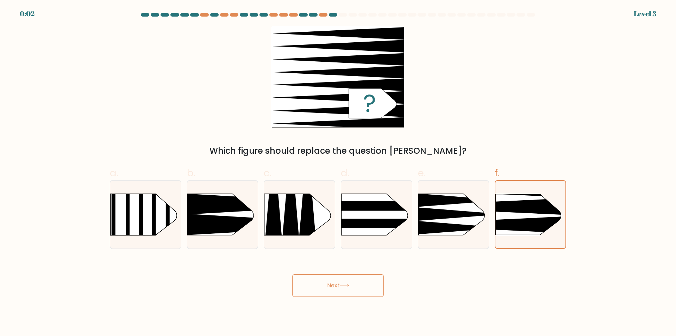
click at [356, 280] on button "Next" at bounding box center [338, 285] width 92 height 23
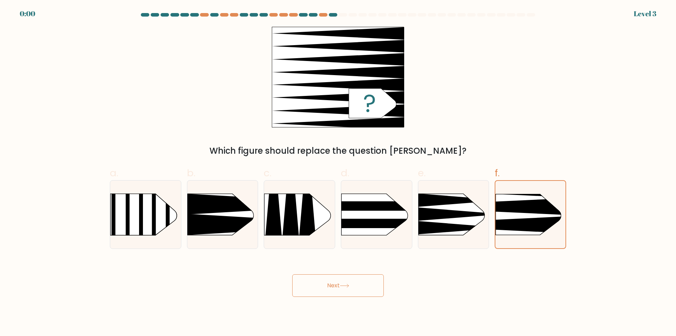
click at [356, 280] on button "Next" at bounding box center [338, 285] width 92 height 23
click at [356, 280] on div "Next" at bounding box center [338, 276] width 465 height 39
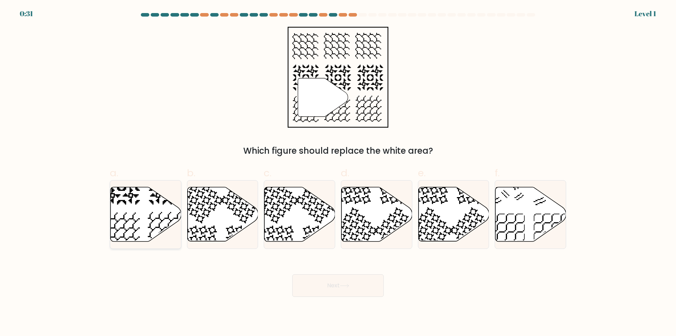
click at [151, 220] on icon at bounding box center [166, 230] width 37 height 37
click at [337, 173] on input "a." at bounding box center [338, 170] width 0 height 5
radio input "true"
click at [337, 240] on icon at bounding box center [345, 285] width 10 height 4
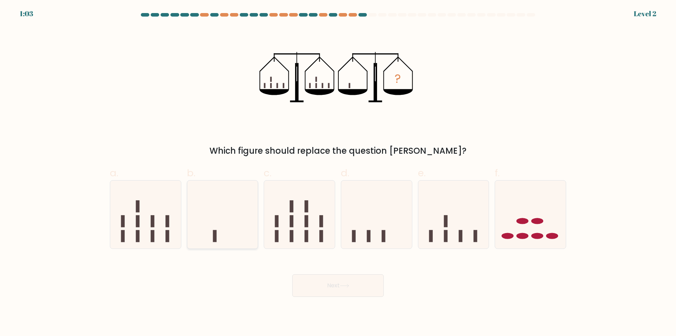
click at [226, 224] on icon at bounding box center [222, 214] width 71 height 58
click at [337, 173] on input "b." at bounding box center [338, 170] width 0 height 5
radio input "true"
click at [337, 240] on icon at bounding box center [345, 285] width 10 height 4
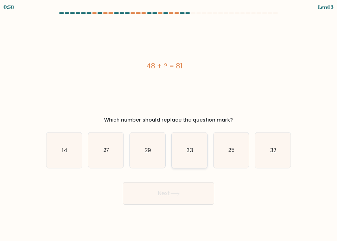
click at [195, 154] on icon "33" at bounding box center [190, 150] width 36 height 36
click at [169, 124] on input "d. 33" at bounding box center [169, 122] width 0 height 4
radio input "true"
click at [187, 194] on button "Next" at bounding box center [169, 193] width 92 height 23
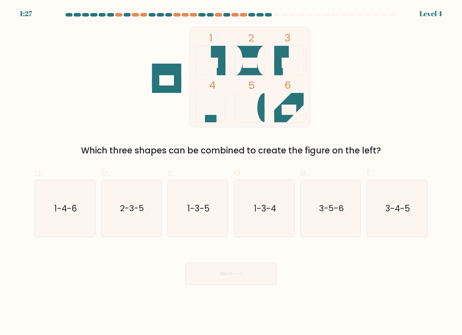
drag, startPoint x: 462, startPoint y: 151, endPoint x: 475, endPoint y: 143, distance: 15.8
click at [337, 143] on html "1:27 Level 4" at bounding box center [231, 167] width 462 height 335
click at [337, 145] on form at bounding box center [231, 149] width 462 height 272
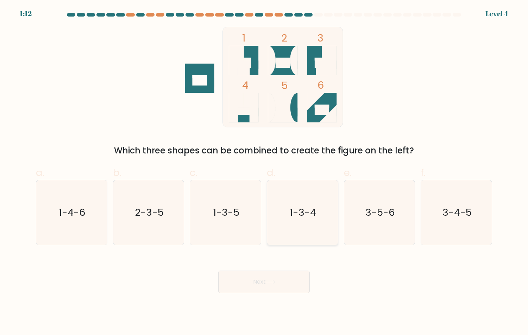
click at [314, 225] on icon "1-3-4" at bounding box center [302, 212] width 65 height 65
click at [264, 172] on input "d. 1-3-4" at bounding box center [264, 170] width 0 height 5
radio input "true"
click at [270, 240] on icon at bounding box center [271, 282] width 10 height 4
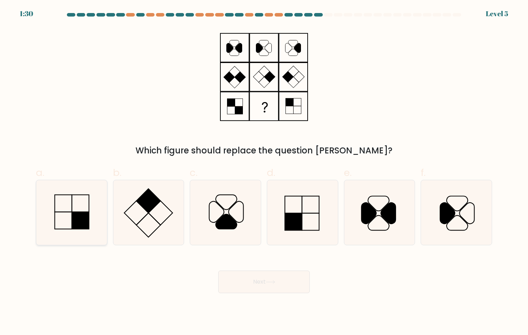
click at [73, 213] on rect at bounding box center [80, 220] width 17 height 17
click at [264, 172] on input "a." at bounding box center [264, 170] width 0 height 5
radio input "true"
click at [249, 240] on button "Next" at bounding box center [264, 282] width 92 height 23
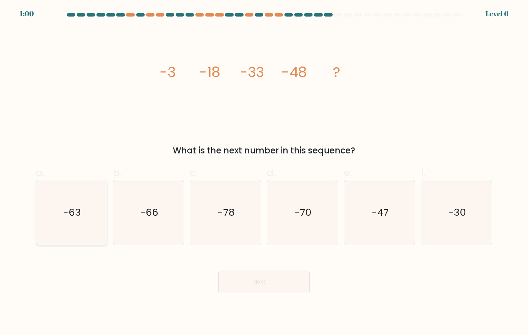
click at [89, 221] on icon "-63" at bounding box center [71, 212] width 65 height 65
click at [264, 172] on input "a. -63" at bounding box center [264, 170] width 0 height 5
radio input "true"
click at [262, 240] on button "Next" at bounding box center [264, 282] width 92 height 23
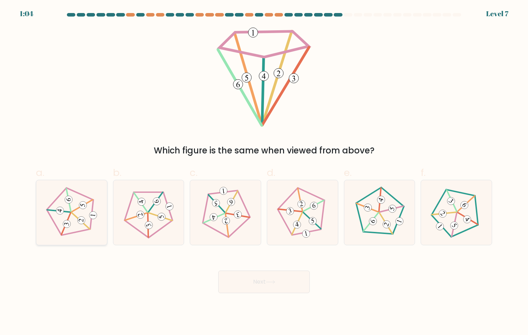
click at [61, 207] on 769 at bounding box center [60, 211] width 8 height 8
click at [264, 172] on input "a." at bounding box center [264, 170] width 0 height 5
radio input "true"
click at [264, 240] on button "Next" at bounding box center [264, 282] width 92 height 23
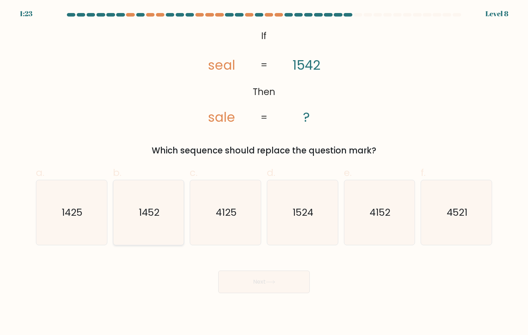
click at [159, 225] on icon "1452" at bounding box center [148, 212] width 65 height 65
click at [264, 172] on input "b. 1452" at bounding box center [264, 170] width 0 height 5
radio input "true"
click at [92, 233] on icon "1425" at bounding box center [71, 212] width 65 height 65
click at [264, 172] on input "a. 1425" at bounding box center [264, 170] width 0 height 5
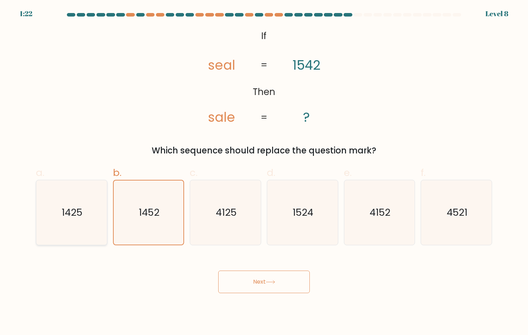
radio input "true"
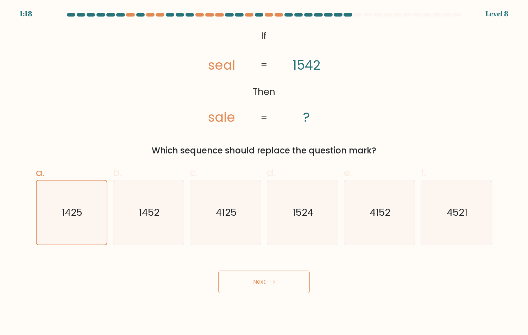
click at [262, 240] on button "Next" at bounding box center [264, 282] width 92 height 23
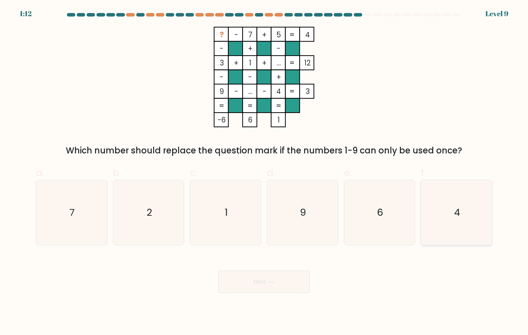
drag, startPoint x: 477, startPoint y: 226, endPoint x: 465, endPoint y: 219, distance: 13.9
click at [337, 225] on icon "4" at bounding box center [456, 212] width 65 height 65
click at [264, 172] on input "f. 4" at bounding box center [264, 170] width 0 height 5
radio input "true"
click at [278, 240] on button "Next" at bounding box center [264, 282] width 92 height 23
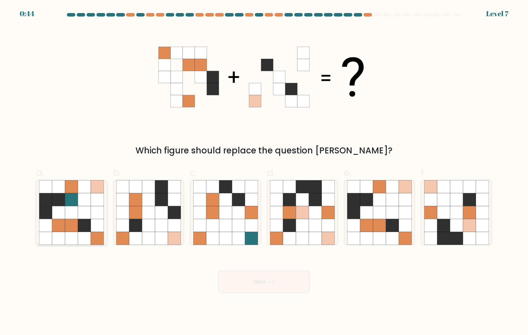
click at [71, 224] on icon at bounding box center [71, 225] width 13 height 13
click at [264, 172] on input "a." at bounding box center [264, 170] width 0 height 5
radio input "true"
click at [250, 240] on button "Next" at bounding box center [264, 282] width 92 height 23
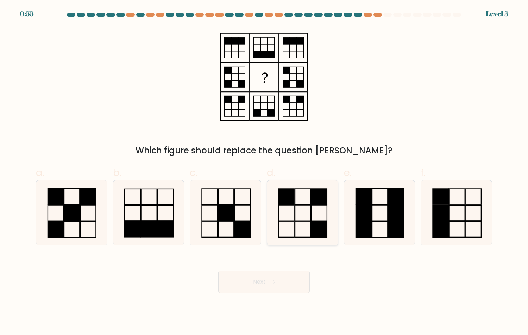
click at [304, 208] on icon at bounding box center [302, 212] width 65 height 65
click at [264, 172] on input "d." at bounding box center [264, 170] width 0 height 5
radio input "true"
click at [252, 240] on button "Next" at bounding box center [264, 282] width 92 height 23
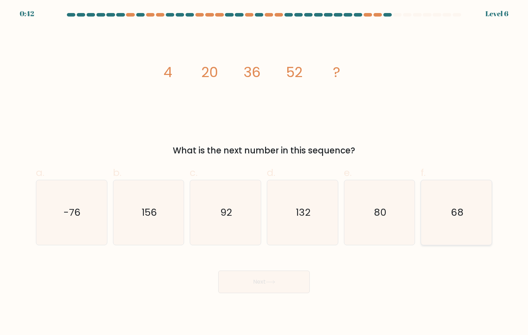
click at [337, 222] on icon "68" at bounding box center [456, 212] width 65 height 65
click at [264, 172] on input "f. 68" at bounding box center [264, 170] width 0 height 5
radio input "true"
click at [282, 240] on button "Next" at bounding box center [264, 282] width 92 height 23
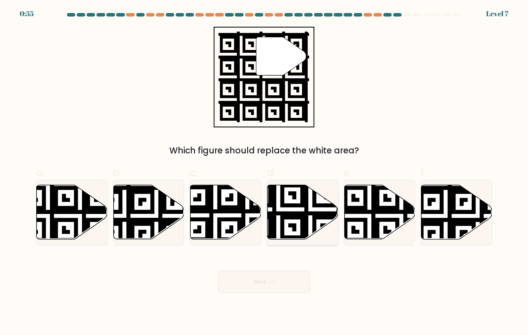
click at [302, 212] on icon at bounding box center [278, 241] width 128 height 128
click at [264, 172] on input "d." at bounding box center [264, 170] width 0 height 5
radio input "true"
click at [264, 240] on button "Next" at bounding box center [264, 282] width 92 height 23
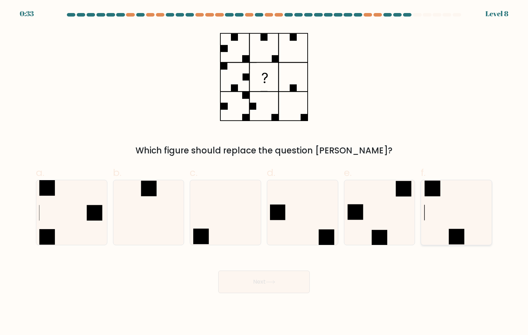
click at [337, 222] on icon at bounding box center [456, 212] width 65 height 65
click at [264, 172] on input "f." at bounding box center [264, 170] width 0 height 5
radio input "true"
click at [277, 240] on button "Next" at bounding box center [264, 282] width 92 height 23
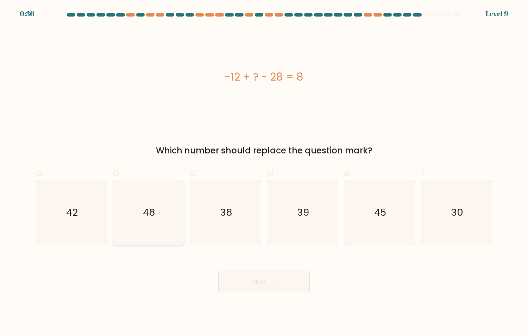
click at [154, 217] on text "48" at bounding box center [149, 213] width 12 height 14
click at [264, 172] on input "b. 48" at bounding box center [264, 170] width 0 height 5
radio input "true"
click at [239, 240] on button "Next" at bounding box center [264, 282] width 92 height 23
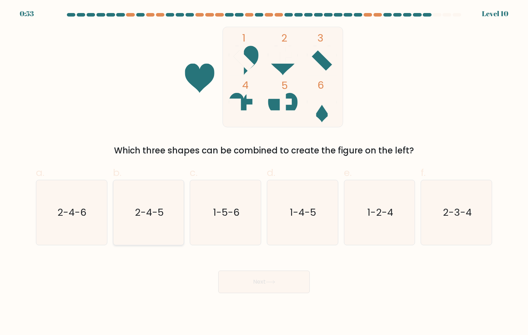
click at [151, 217] on text "2-4-5" at bounding box center [149, 213] width 29 height 14
click at [264, 172] on input "b. 2-4-5" at bounding box center [264, 170] width 0 height 5
radio input "true"
click at [274, 240] on button "Next" at bounding box center [264, 282] width 92 height 23
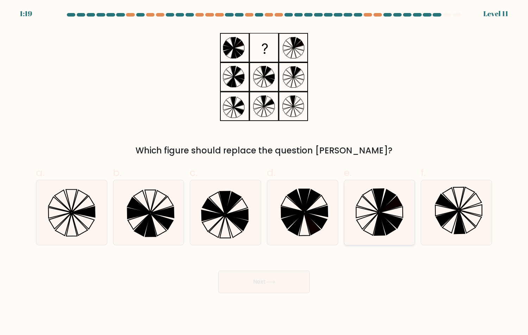
click at [337, 229] on icon at bounding box center [379, 212] width 65 height 65
click at [264, 172] on input "e." at bounding box center [264, 170] width 0 height 5
radio input "true"
click at [274, 240] on button "Next" at bounding box center [264, 282] width 92 height 23
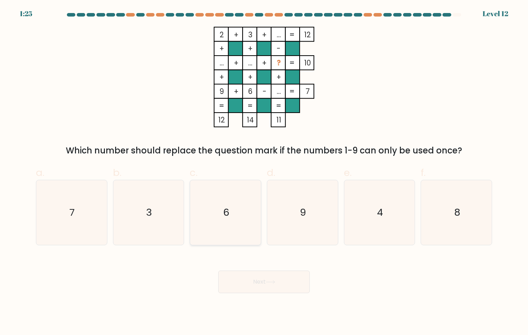
click at [216, 210] on icon "6" at bounding box center [225, 212] width 65 height 65
click at [264, 172] on input "c. 6" at bounding box center [264, 170] width 0 height 5
radio input "true"
click at [267, 240] on button "Next" at bounding box center [264, 282] width 92 height 23
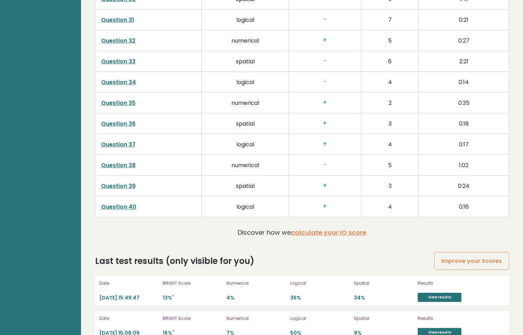
scroll to position [1749, 0]
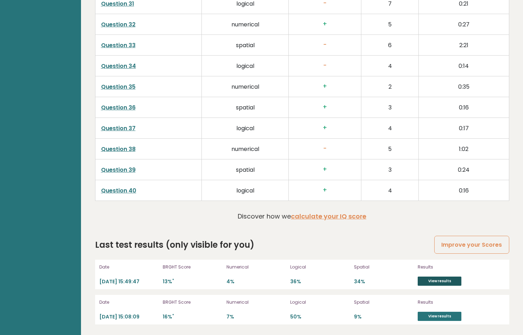
click at [450, 280] on link "View results" at bounding box center [440, 281] width 44 height 9
click at [445, 316] on link "View results" at bounding box center [440, 316] width 44 height 9
click at [444, 279] on link "View results" at bounding box center [440, 281] width 44 height 9
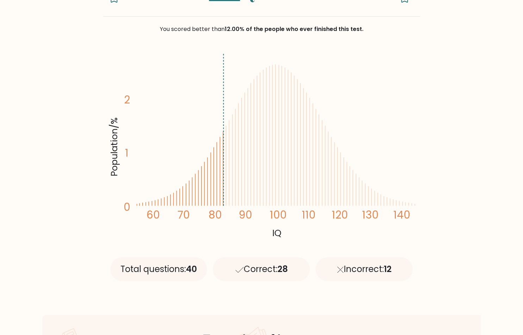
scroll to position [70, 0]
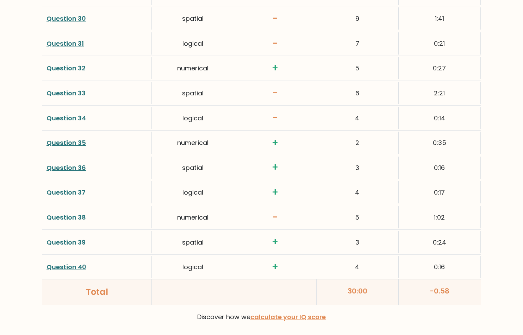
scroll to position [1718, 0]
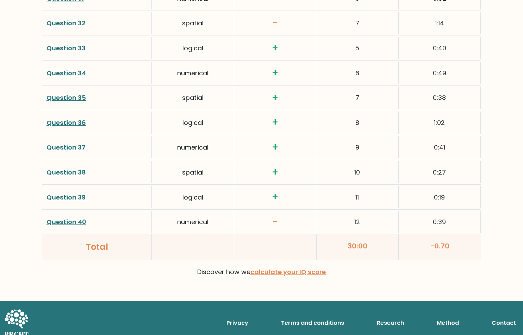
scroll to position [1789, 0]
